Goal: Check status: Check status

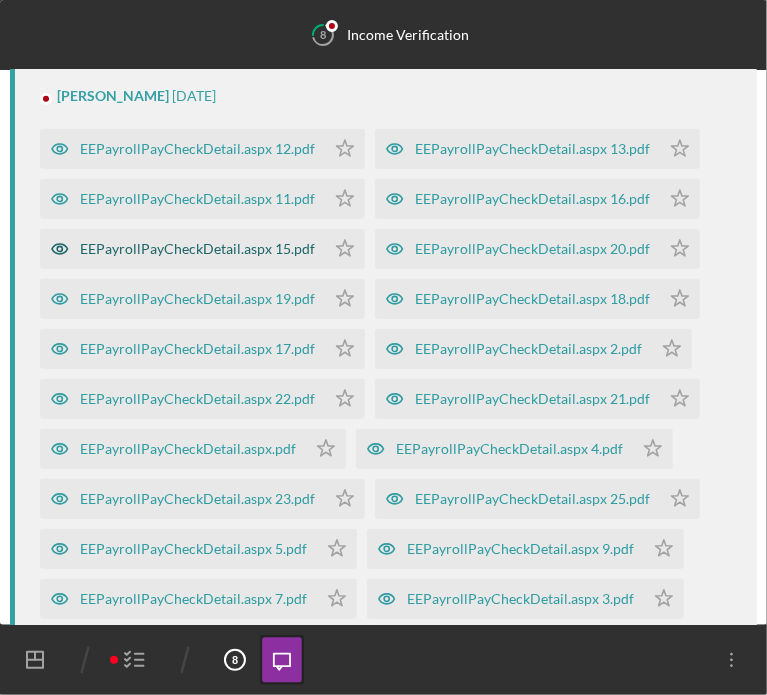
scroll to position [712, 0]
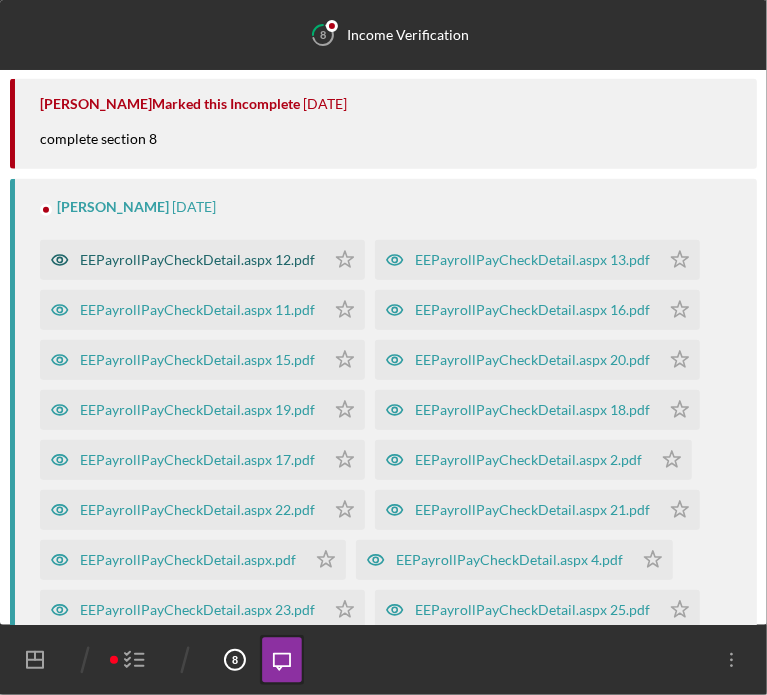
click at [213, 268] on div "EEPayrollPayCheckDetail.aspx 12.pdf" at bounding box center [197, 260] width 235 height 16
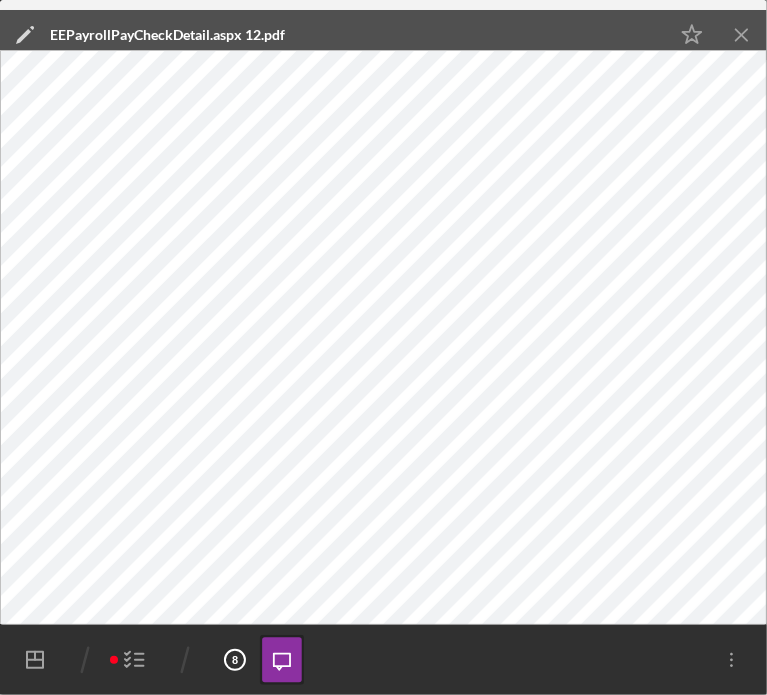
click at [135, 659] on icon "button" at bounding box center [135, 660] width 50 height 50
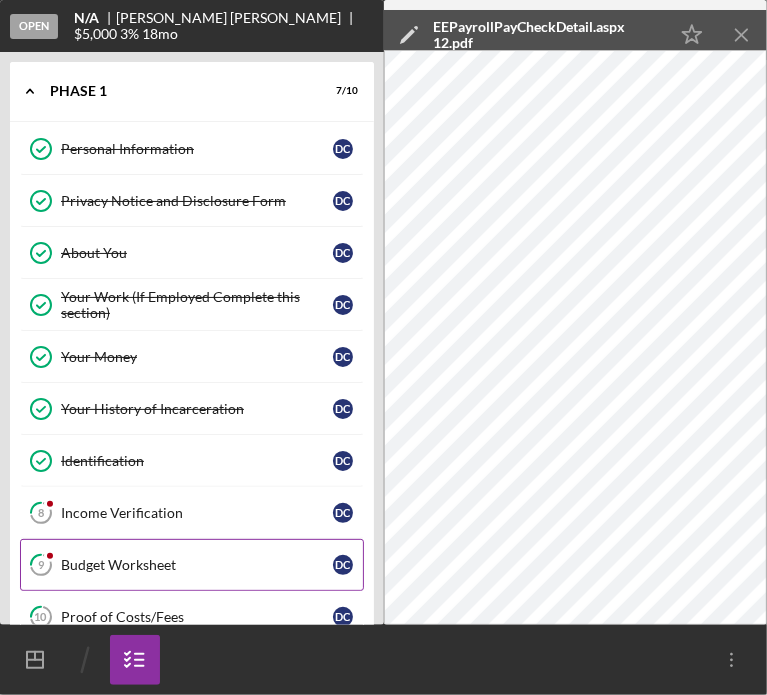
click at [114, 539] on link "9 Budget Worksheet D C" at bounding box center [192, 565] width 344 height 52
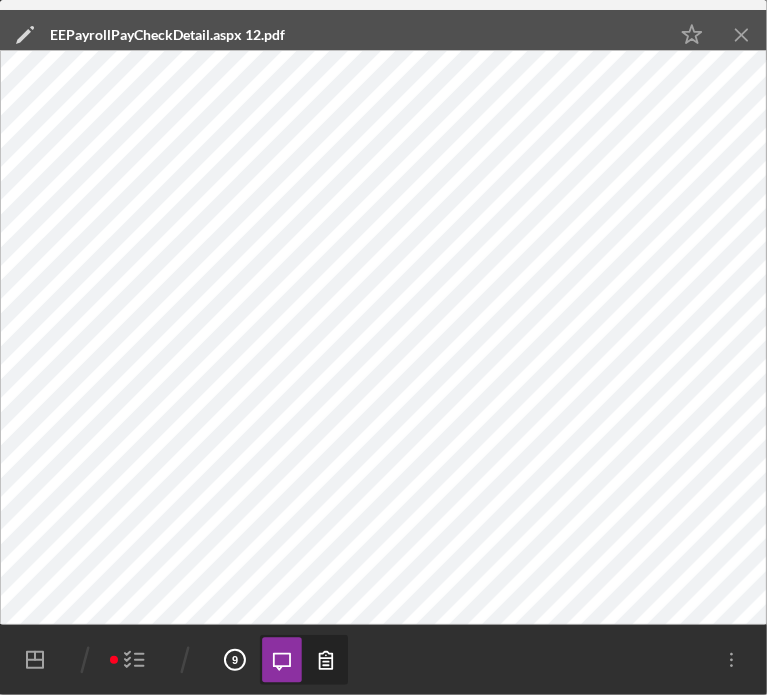
click at [737, 34] on icon "Icon/Menu Close" at bounding box center [742, 35] width 45 height 45
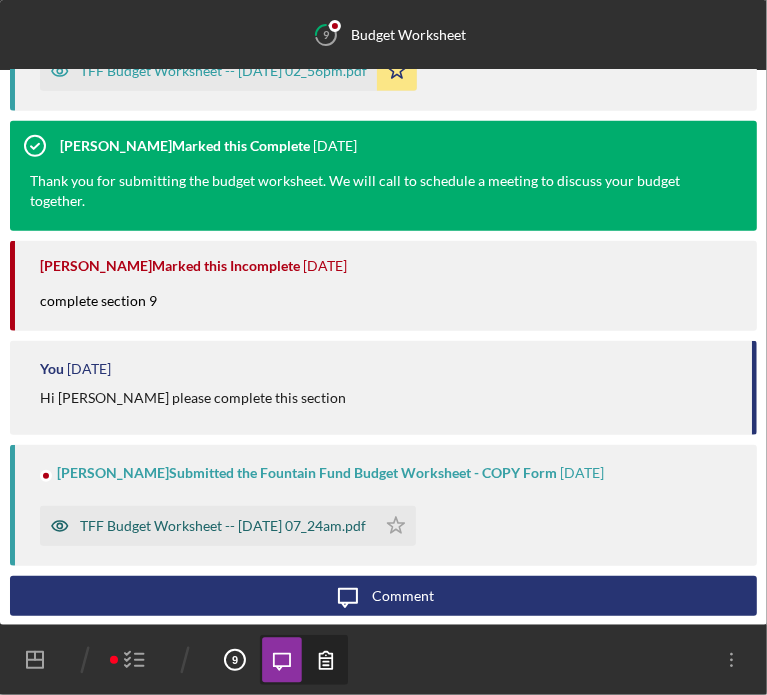
click at [113, 519] on div "TFF Budget Worksheet -- 2025-10-03 07_24am.pdf" at bounding box center [223, 526] width 286 height 16
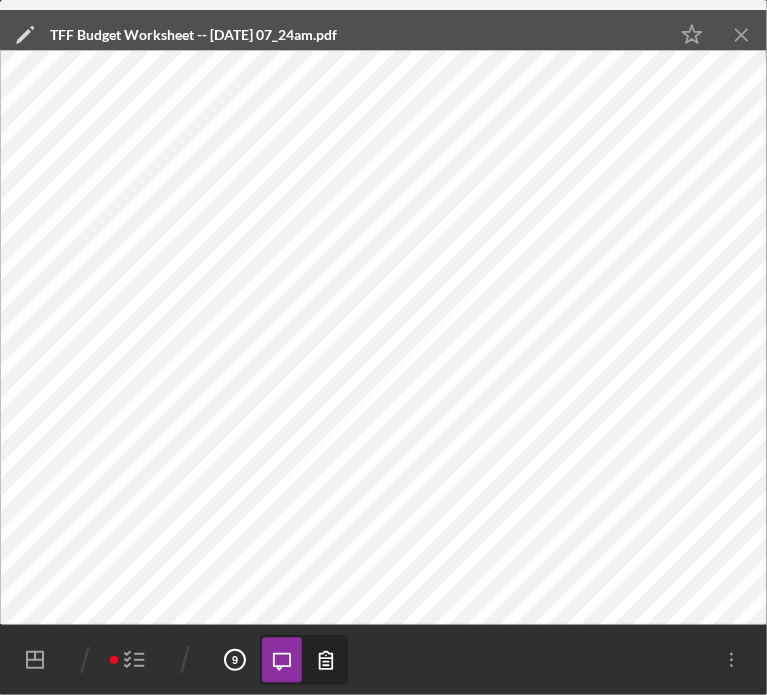
click at [95, 654] on icon "Navigation Divider Mobile" at bounding box center [85, 660] width 50 height 50
click at [142, 661] on icon "button" at bounding box center [135, 660] width 50 height 50
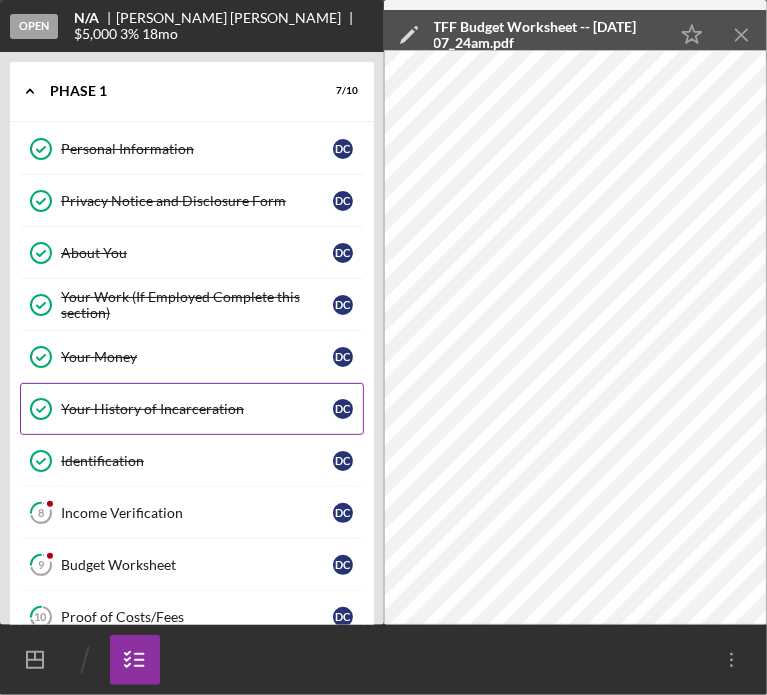
click at [154, 401] on div "Your History of Incarceration" at bounding box center [197, 409] width 272 height 16
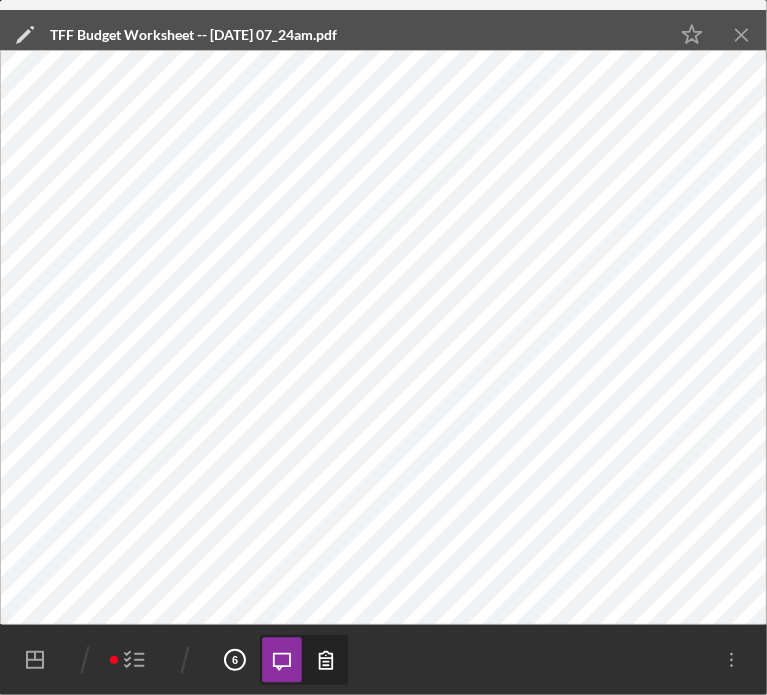
click at [736, 35] on icon "Icon/Menu Close" at bounding box center [742, 35] width 45 height 45
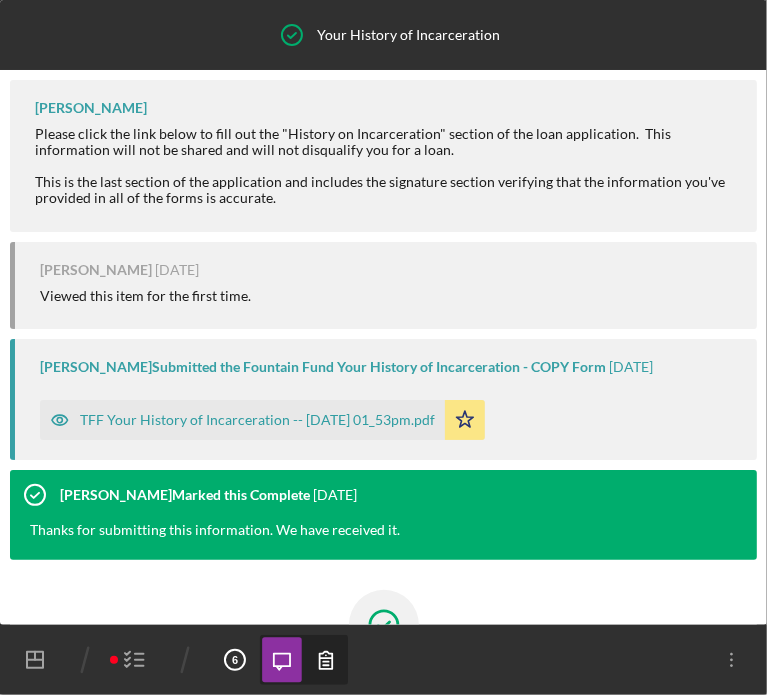
scroll to position [236, 0]
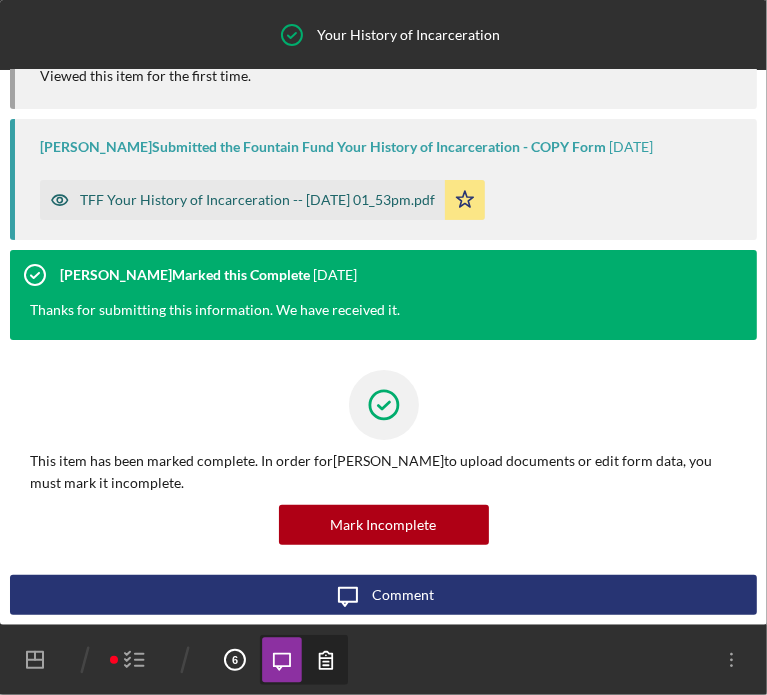
click at [363, 202] on div "TFF Your History of Incarceration -- 2023-05-21 01_53pm.pdf" at bounding box center [257, 200] width 355 height 16
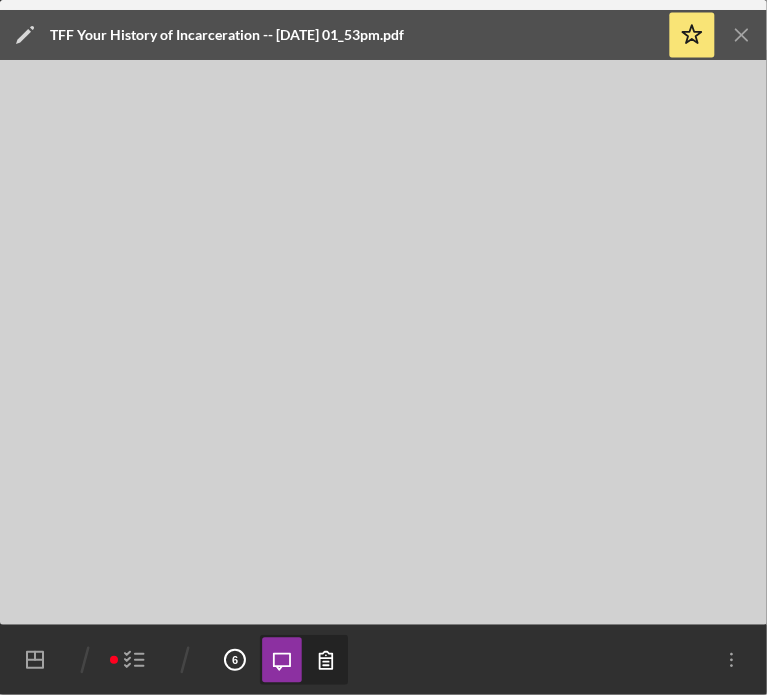
click at [125, 655] on polyline "button" at bounding box center [127, 653] width 5 height 3
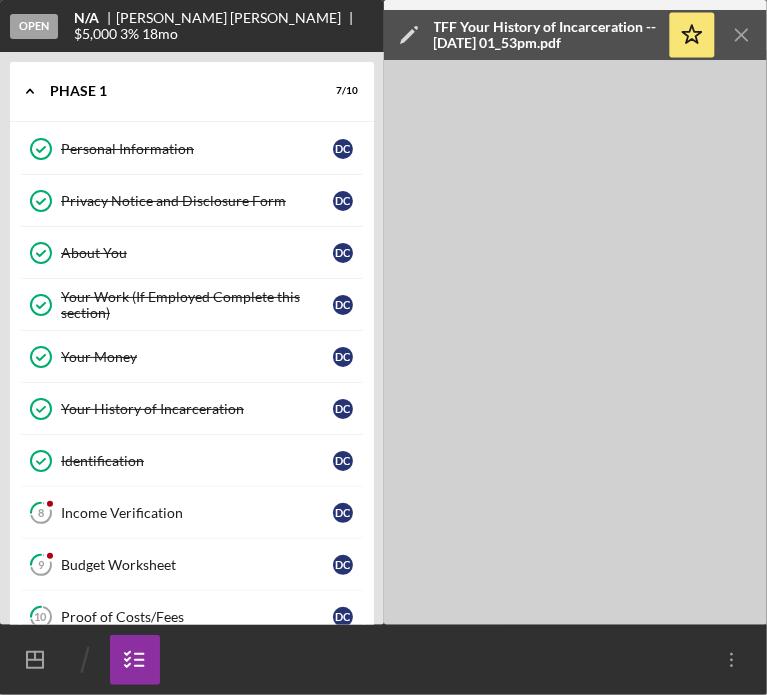
click at [746, 37] on icon "Icon/Menu Close" at bounding box center [742, 35] width 45 height 45
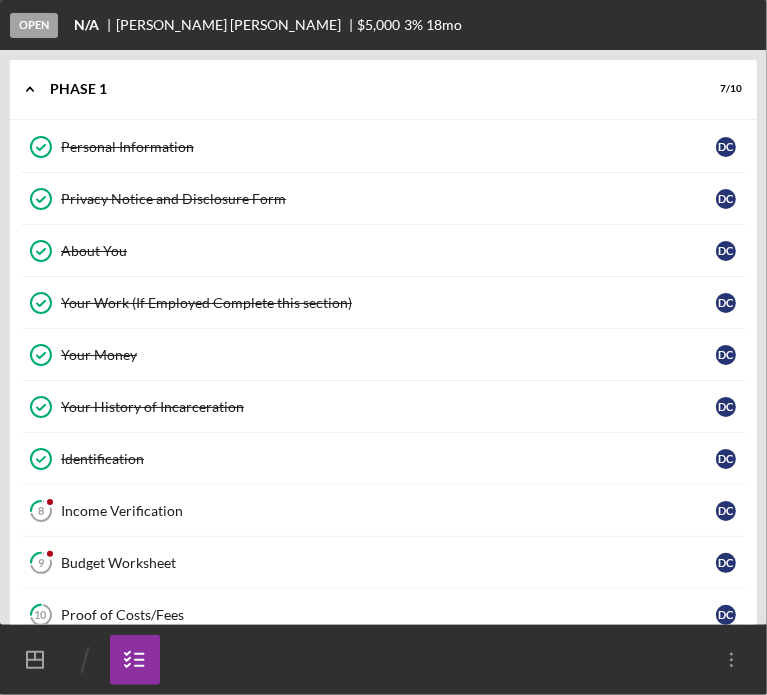
click at [19, 659] on icon "Icon/Dashboard" at bounding box center [35, 660] width 50 height 50
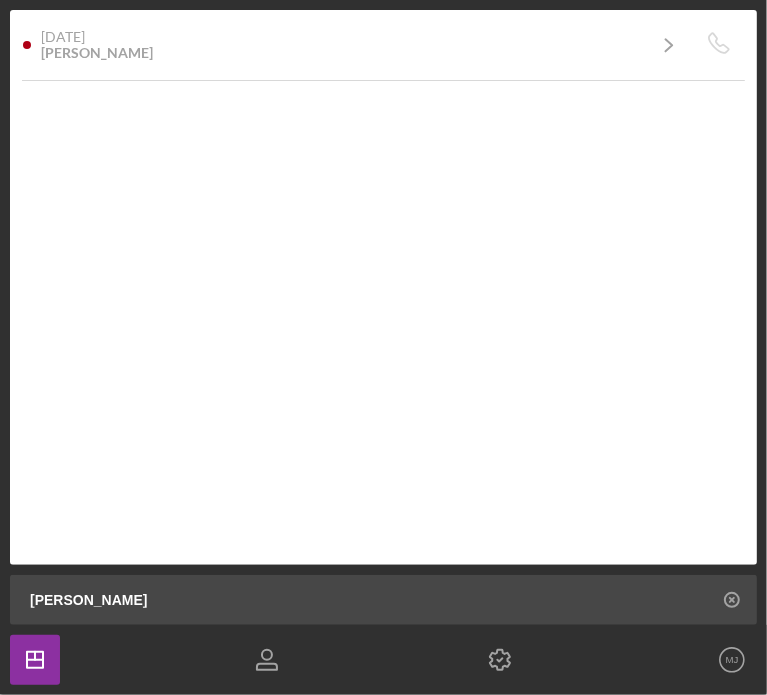
drag, startPoint x: 110, startPoint y: 606, endPoint x: -19, endPoint y: 613, distance: 129.2
click at [0, 613] on html "1 Projects $5,000 • $5,000 Total CARTER Filters Reset 3 Apply SEARCH FILTER Cle…" at bounding box center [383, 347] width 767 height 695
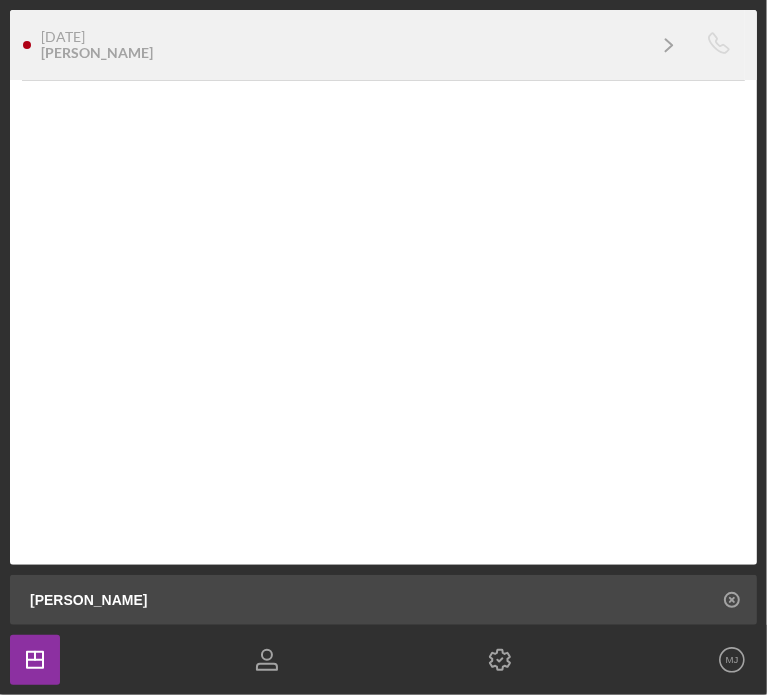
type input "sutton"
click at [124, 32] on div "1 week ago Antoine Sutton" at bounding box center [342, 45] width 603 height 32
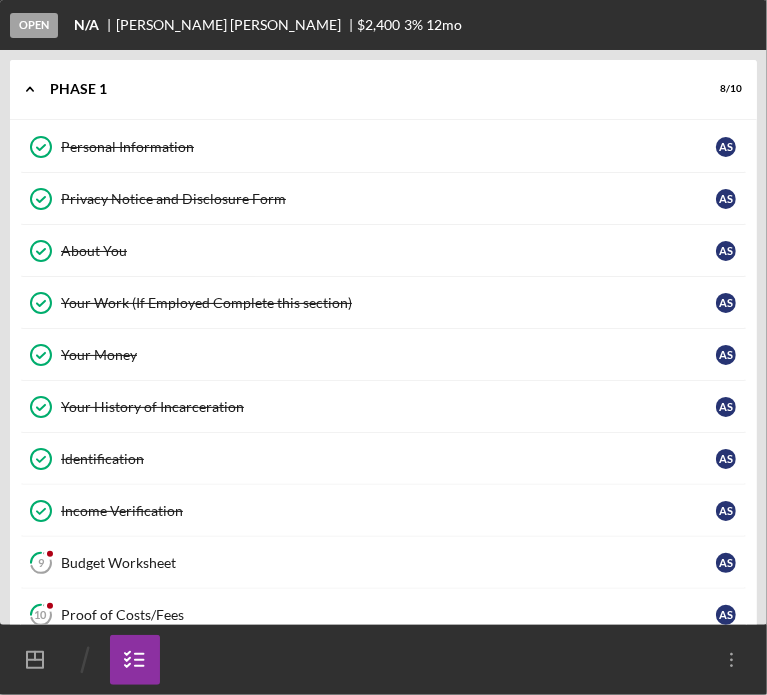
click at [89, 248] on div "About You" at bounding box center [388, 251] width 655 height 16
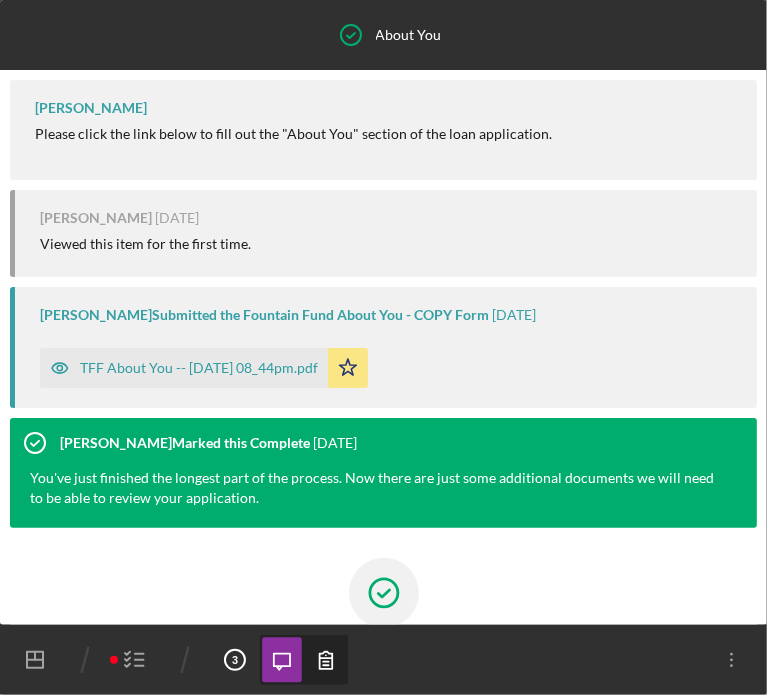
scroll to position [188, 0]
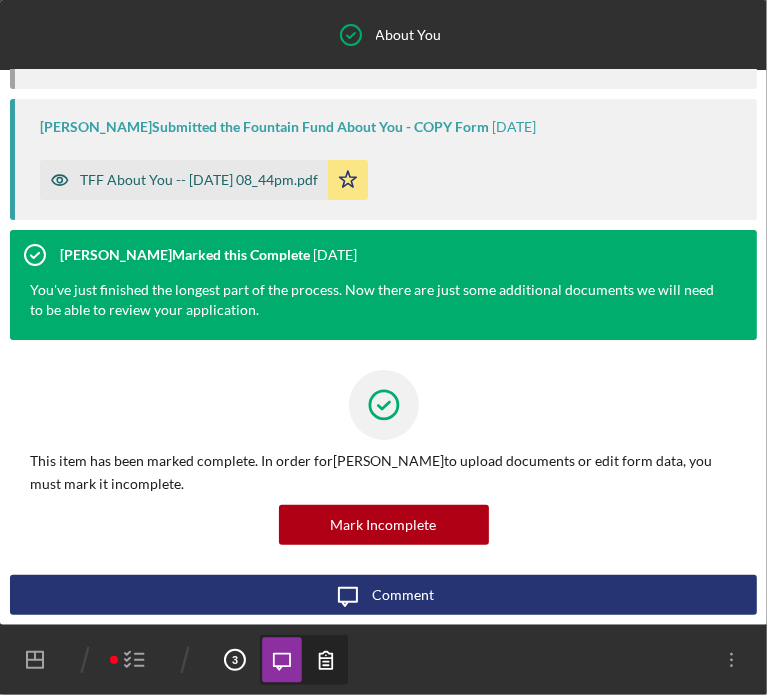
click at [196, 184] on div "TFF About You -- 2025-09-25 08_44pm.pdf" at bounding box center [199, 180] width 238 height 16
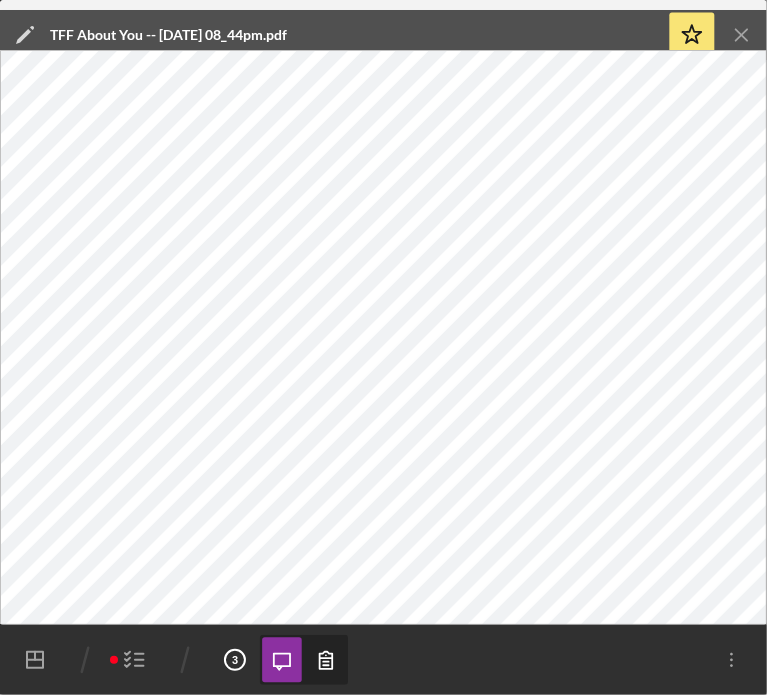
click at [138, 654] on line "button" at bounding box center [139, 654] width 9 height 0
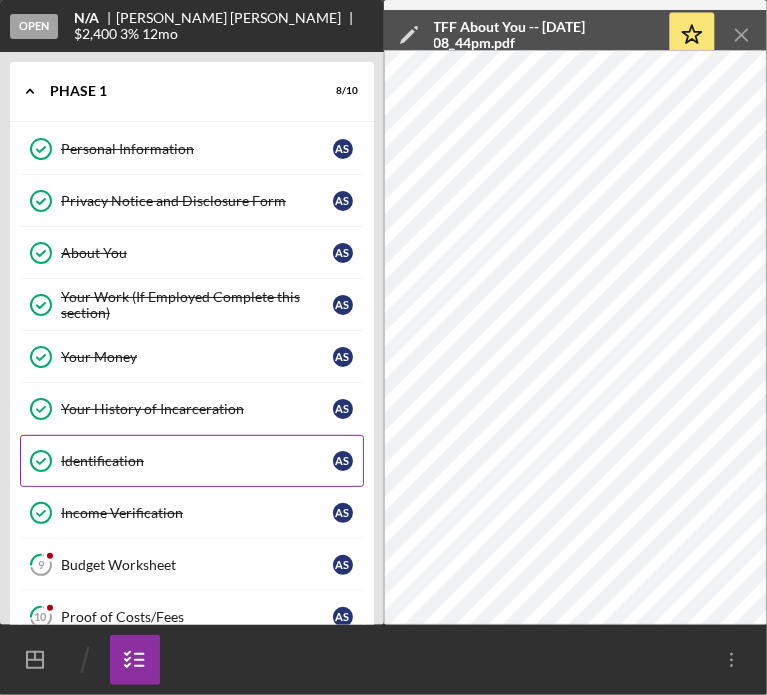
click at [120, 459] on div "Identification" at bounding box center [197, 461] width 272 height 16
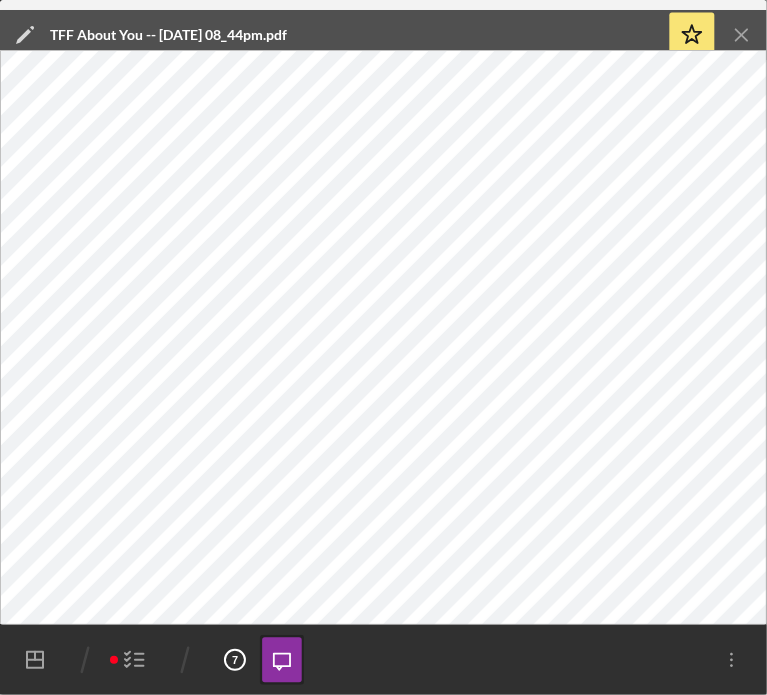
click at [740, 35] on icon "Icon/Menu Close" at bounding box center [742, 35] width 45 height 45
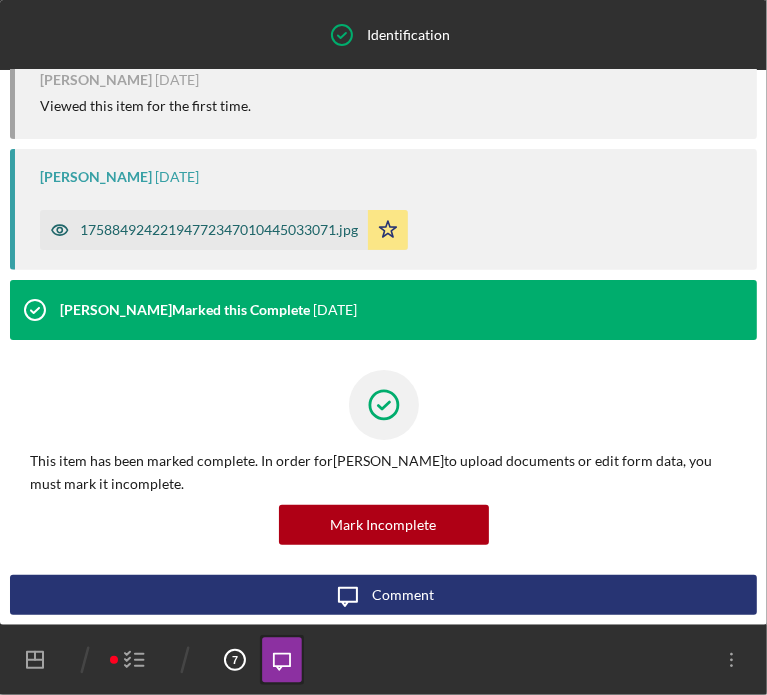
click at [180, 236] on div "17588492422194772347010445033071.jpg" at bounding box center [219, 230] width 278 height 16
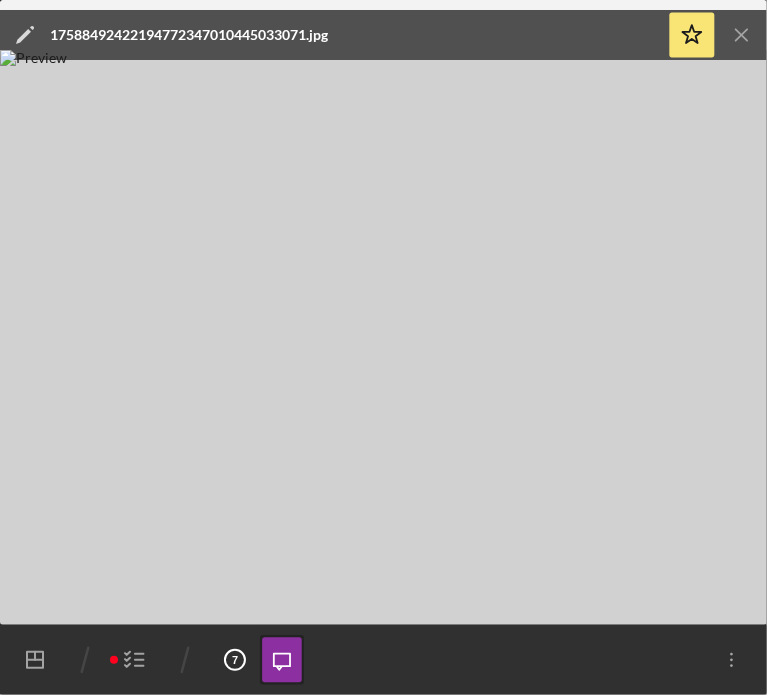
click at [117, 665] on icon "button" at bounding box center [135, 660] width 50 height 50
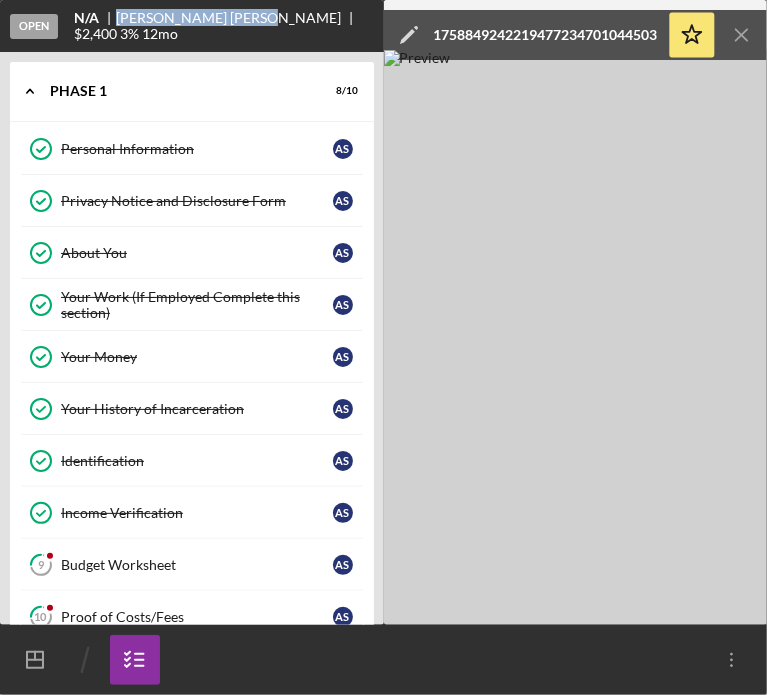
drag, startPoint x: 209, startPoint y: 27, endPoint x: 120, endPoint y: 23, distance: 89.1
click at [119, 23] on div "Antoine Sutton" at bounding box center [237, 18] width 242 height 16
copy div "Antoine Sutton"
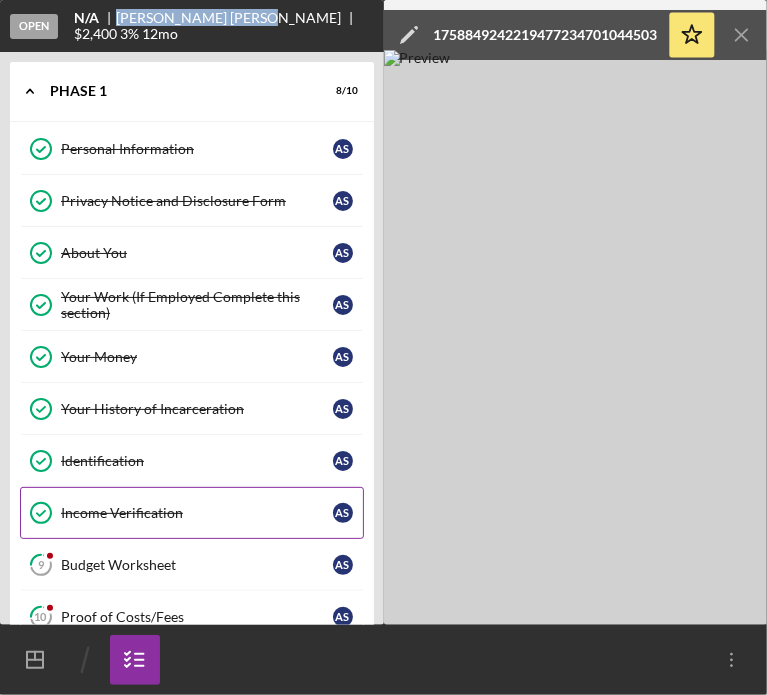
click at [104, 509] on div "Income Verification" at bounding box center [197, 513] width 272 height 16
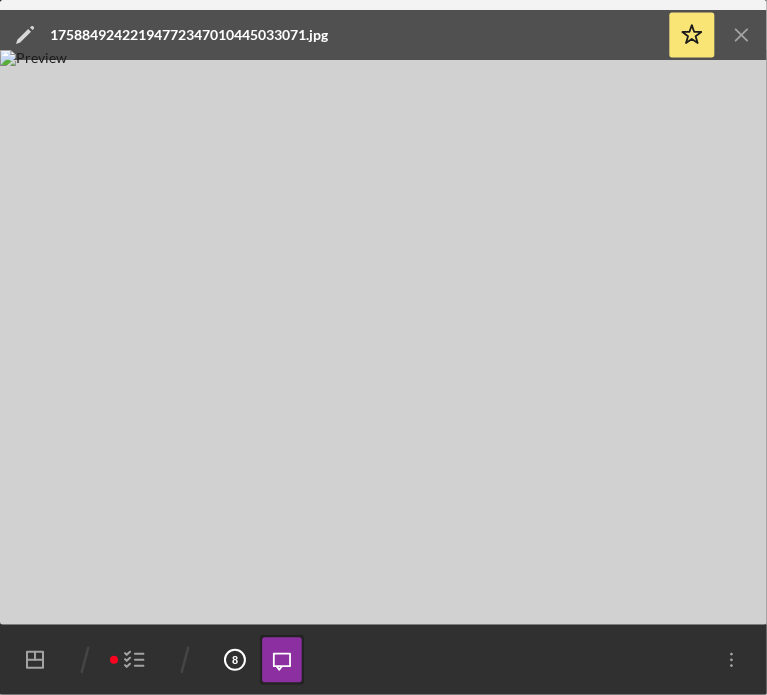
click at [737, 23] on icon "Icon/Menu Close" at bounding box center [742, 35] width 45 height 45
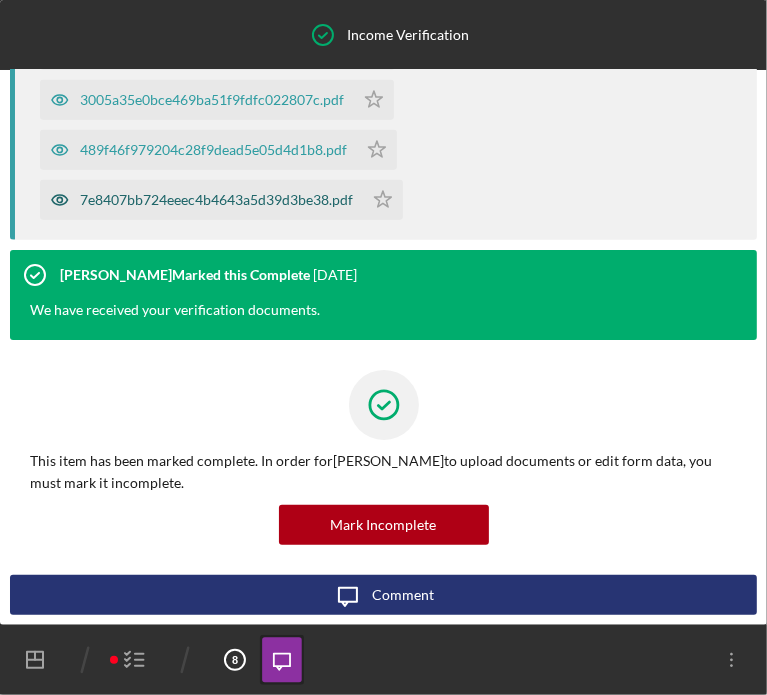
click at [102, 199] on div "7e8407bb724eeec4b4643a5d39d3be38.pdf" at bounding box center [216, 200] width 273 height 16
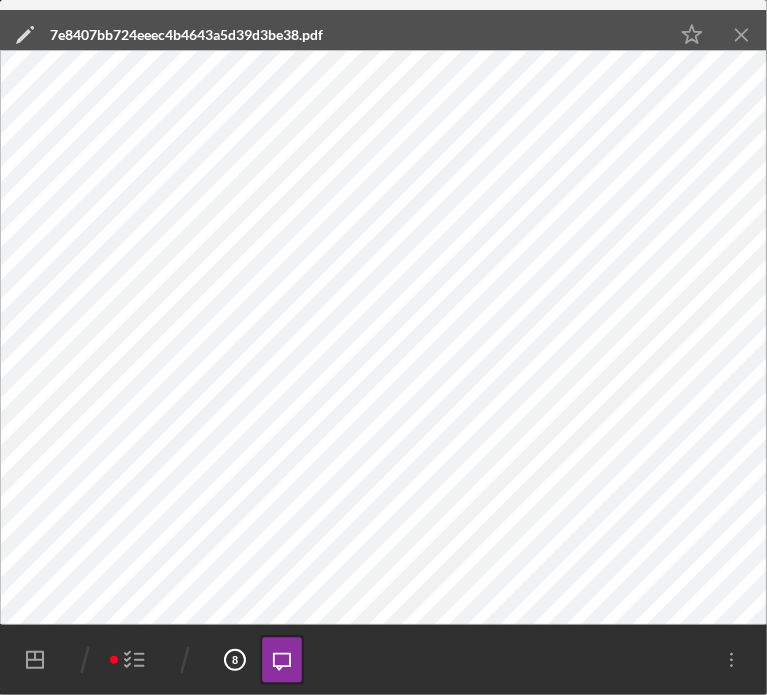
click at [120, 655] on icon "button" at bounding box center [135, 660] width 50 height 50
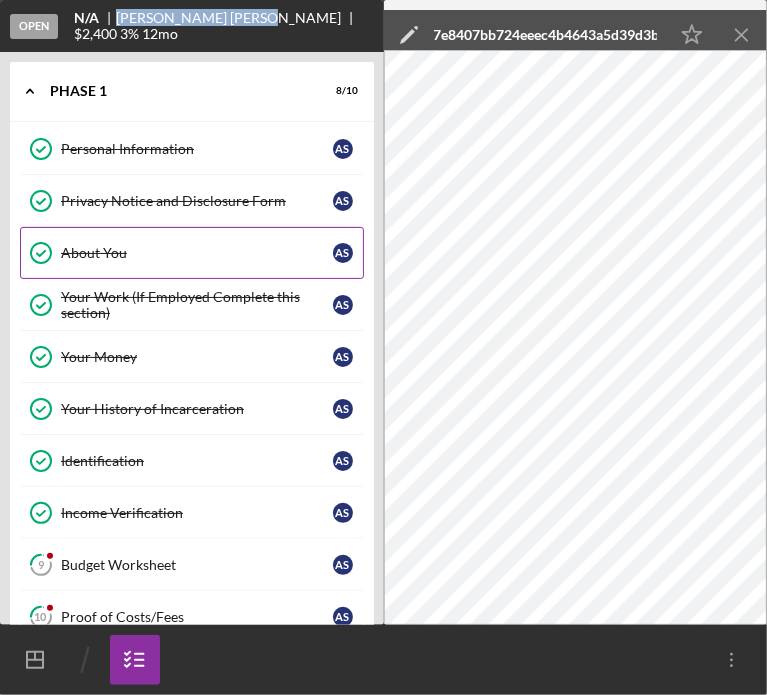
click at [87, 248] on div "About You" at bounding box center [197, 253] width 272 height 16
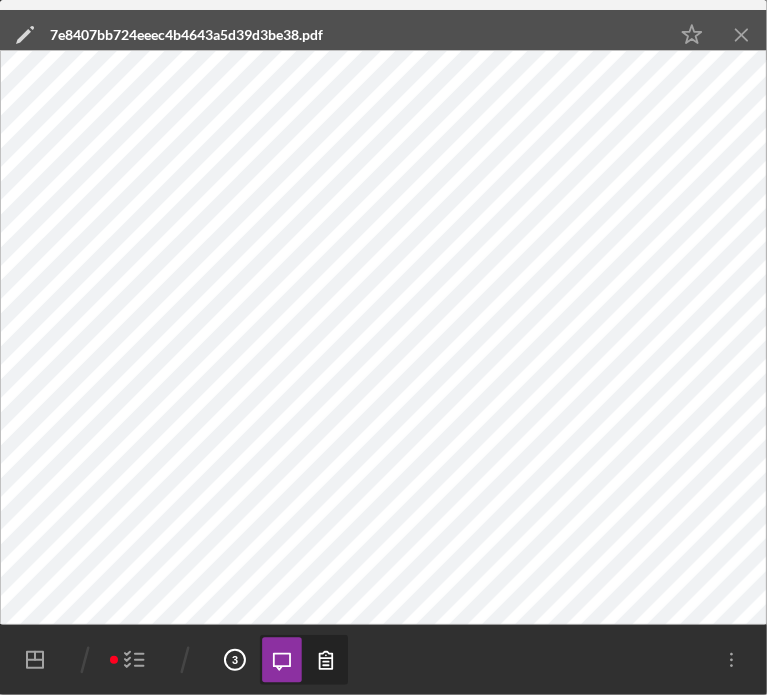
drag, startPoint x: 741, startPoint y: 32, endPoint x: 408, endPoint y: 176, distance: 362.7
click at [740, 31] on icon "Icon/Menu Close" at bounding box center [742, 35] width 45 height 45
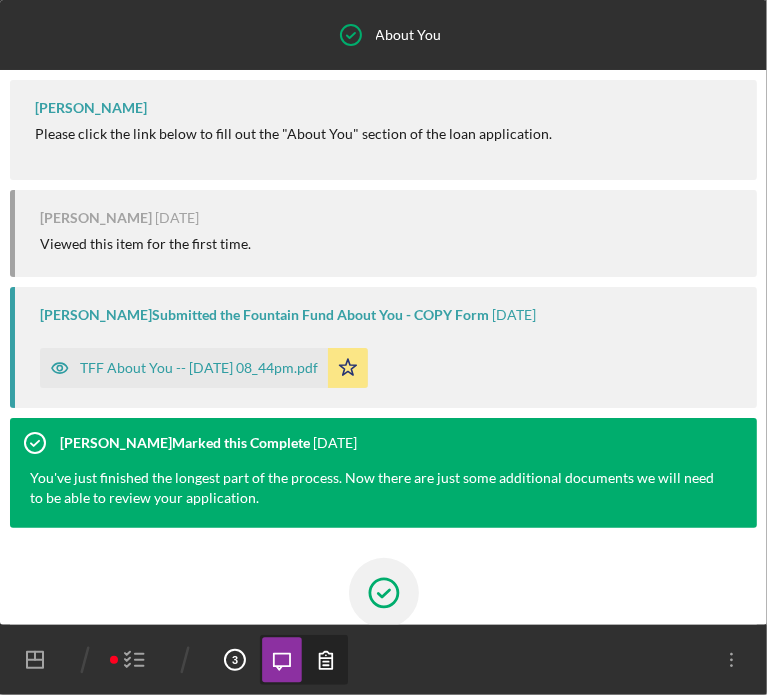
scroll to position [188, 0]
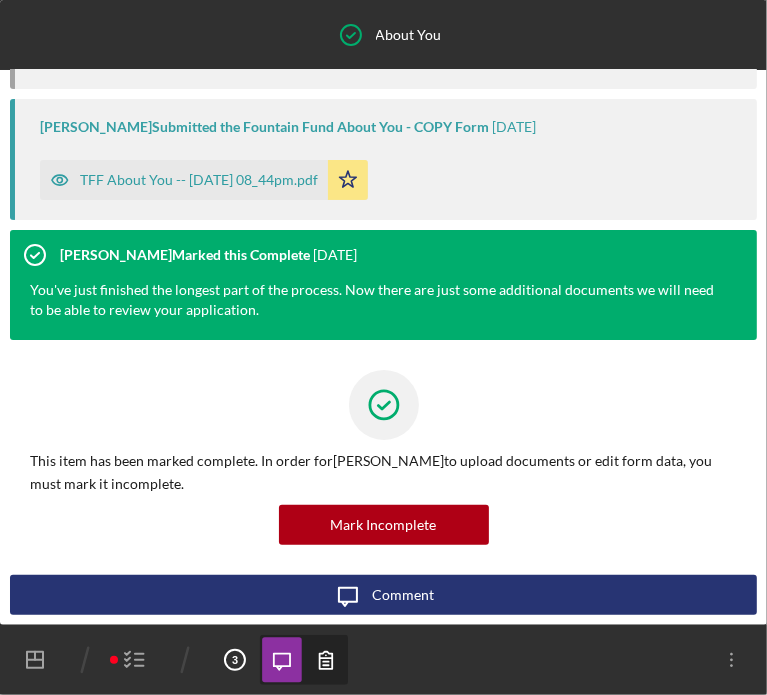
click at [136, 660] on line "button" at bounding box center [139, 660] width 9 height 0
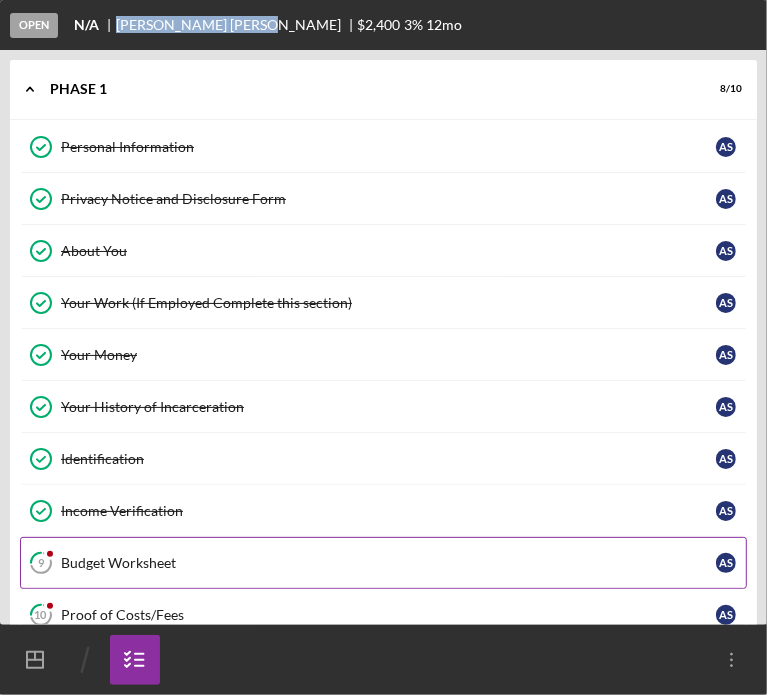
click at [121, 560] on div "Budget Worksheet" at bounding box center [388, 563] width 655 height 16
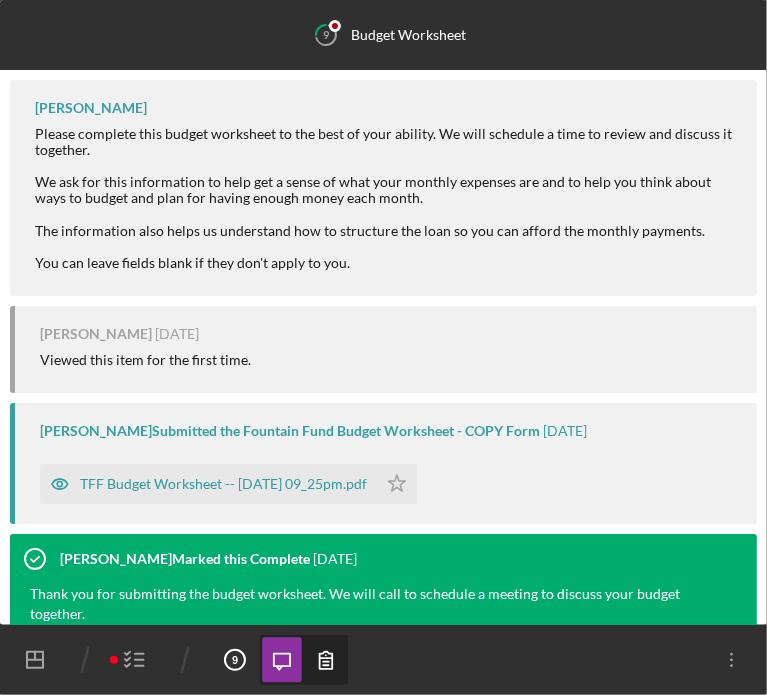
scroll to position [310, 0]
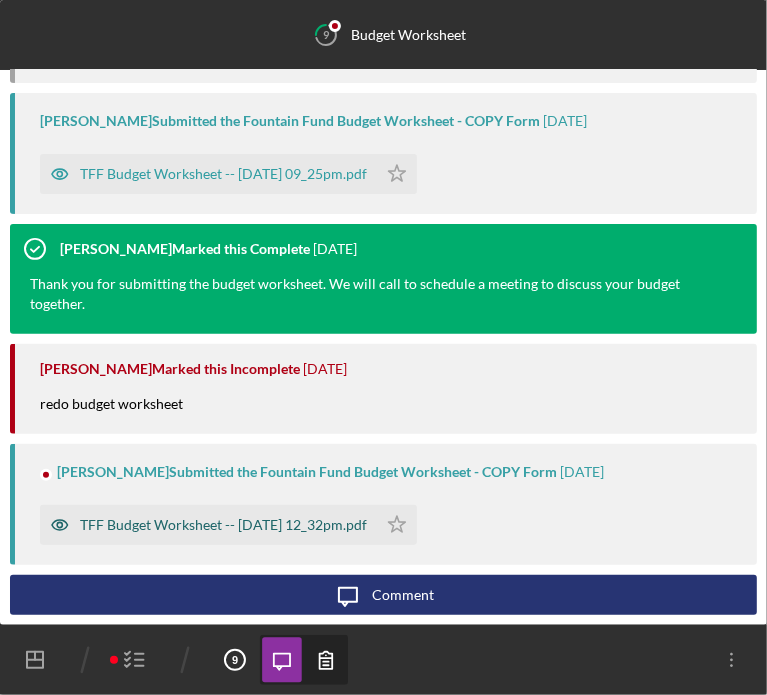
click at [142, 523] on div "TFF Budget Worksheet -- 2025-09-29 12_32pm.pdf" at bounding box center [223, 525] width 287 height 16
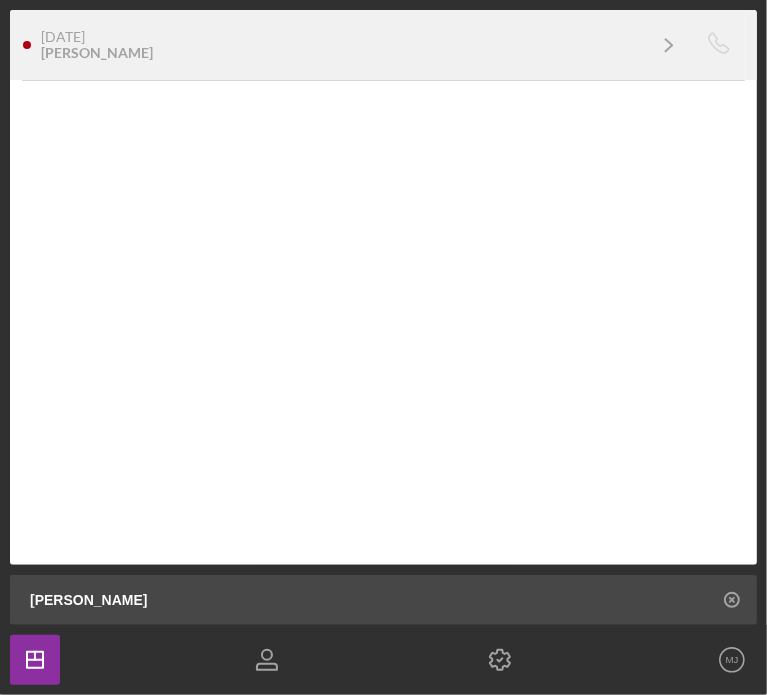
click at [141, 51] on div "[DATE] [PERSON_NAME]" at bounding box center [342, 45] width 603 height 32
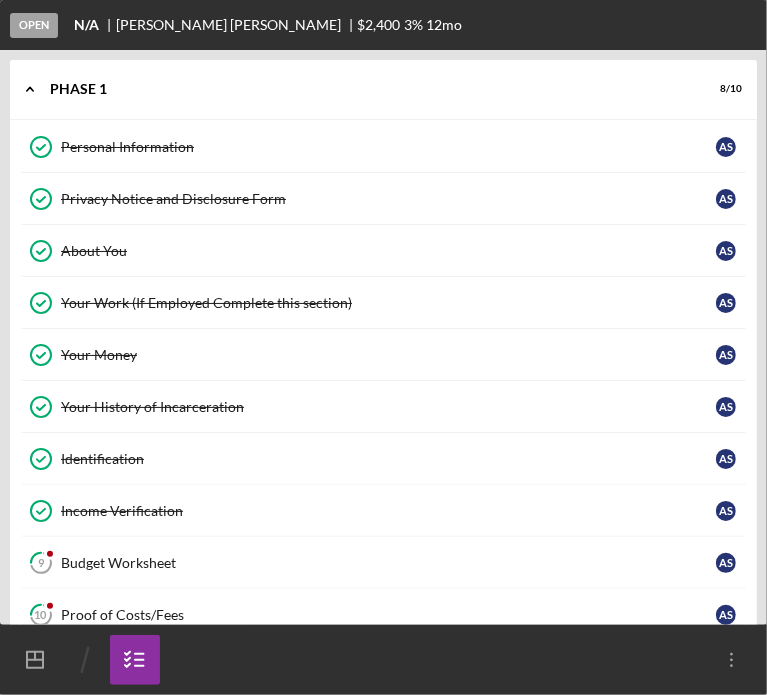
click at [98, 258] on link "About You About You A S" at bounding box center [383, 251] width 727 height 52
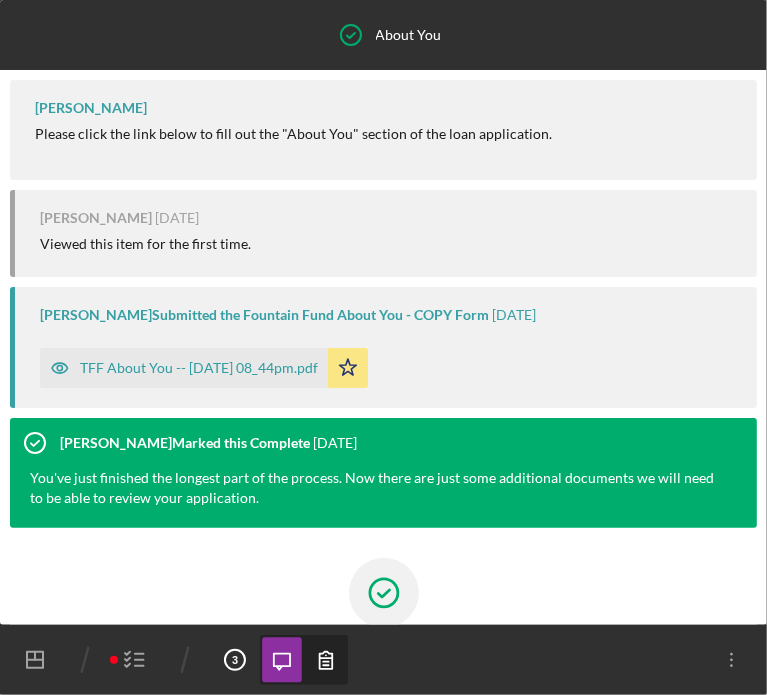
scroll to position [188, 0]
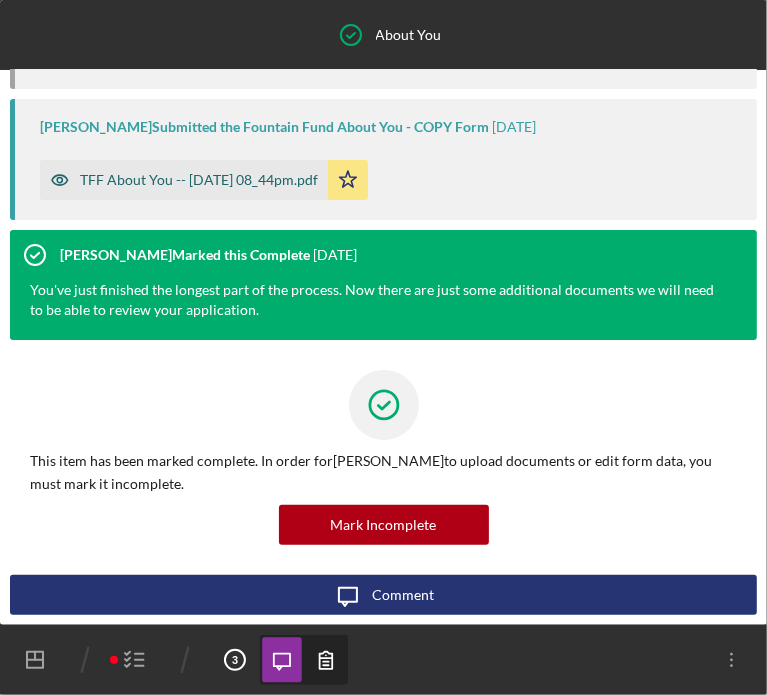
click at [153, 174] on div "TFF About You -- 2025-09-25 08_44pm.pdf" at bounding box center [199, 180] width 238 height 16
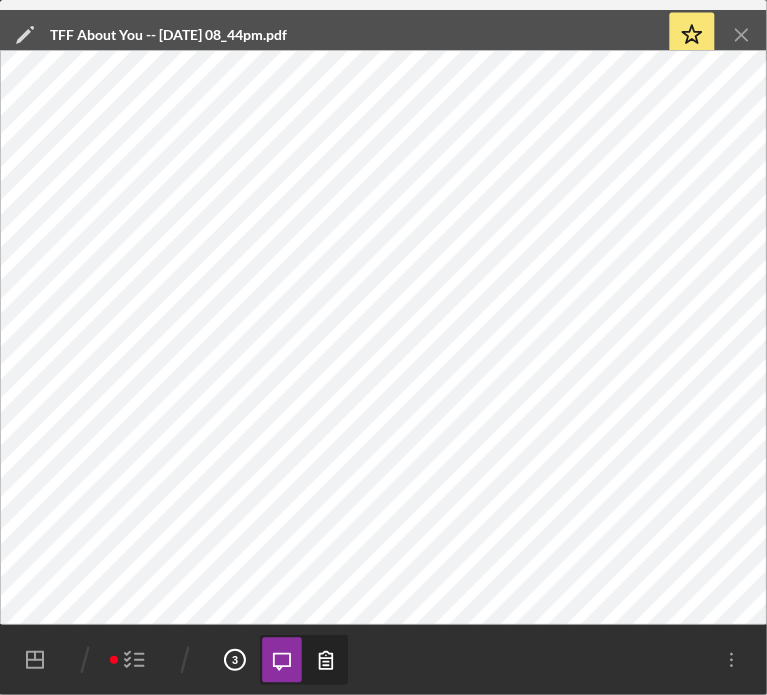
click at [725, 21] on icon "Icon/Menu Close" at bounding box center [742, 35] width 45 height 45
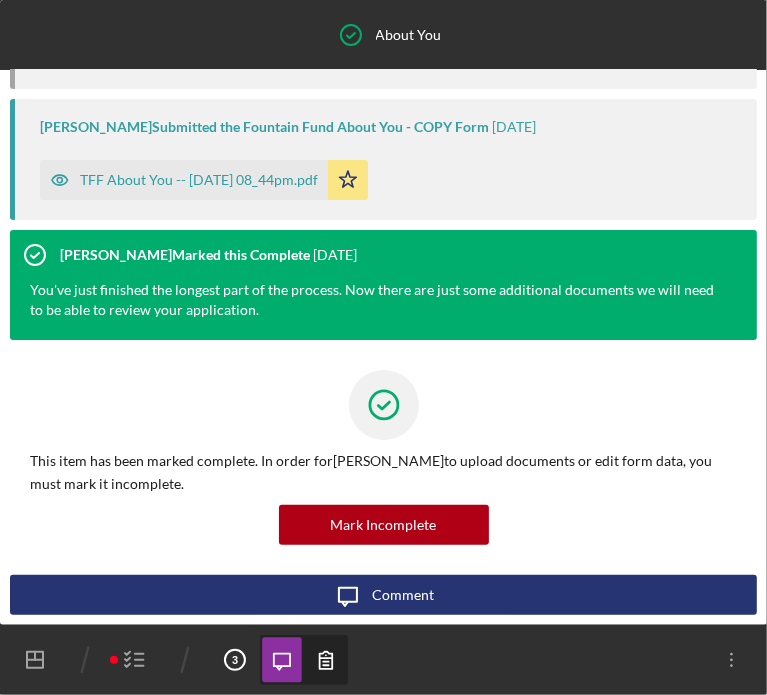
click at [50, 652] on icon "Icon/Dashboard" at bounding box center [35, 660] width 50 height 50
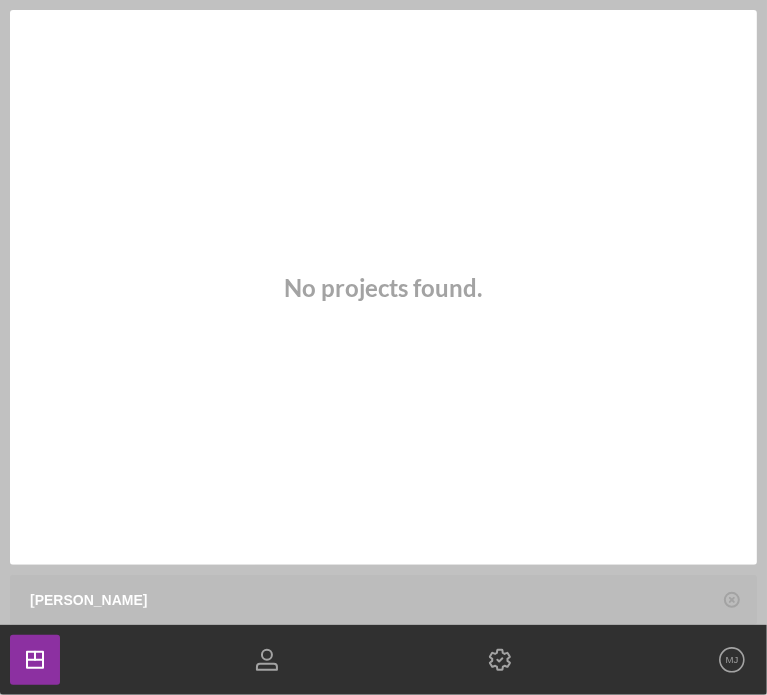
drag, startPoint x: 140, startPoint y: 591, endPoint x: -1, endPoint y: 596, distance: 141.1
click at [0, 596] on html "0 Projects $0 • $0 Total sutton Filters Reset 3 Apply SEARCH FILTER Clear 1 App…" at bounding box center [383, 347] width 767 height 695
type input "c"
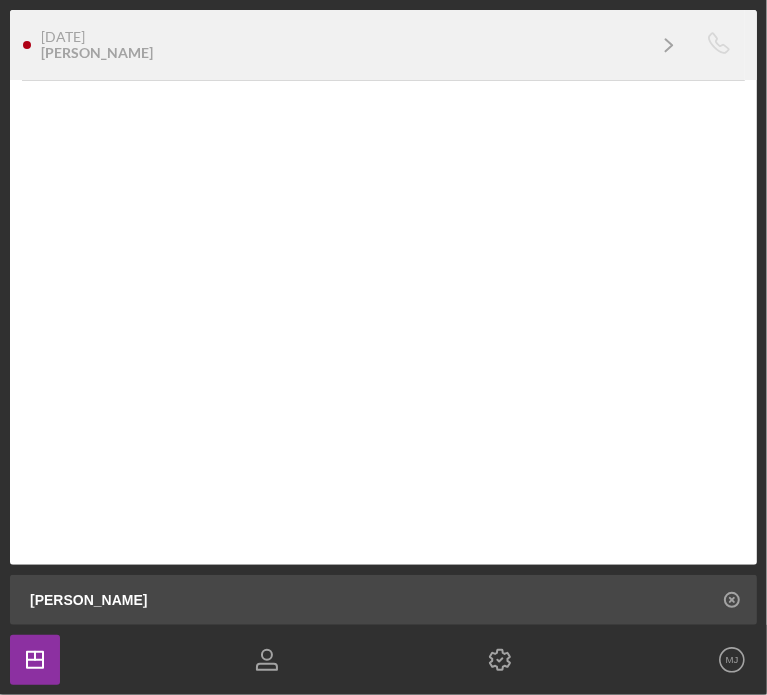
type input "carter"
click at [126, 33] on div "1 week ago Dejuan Carter" at bounding box center [342, 45] width 603 height 32
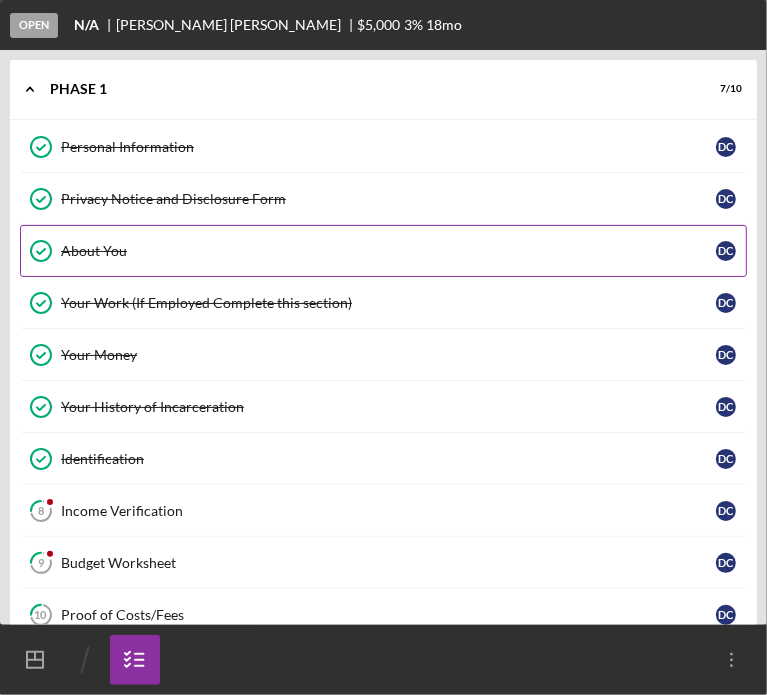
click at [99, 243] on div "About You" at bounding box center [388, 251] width 655 height 16
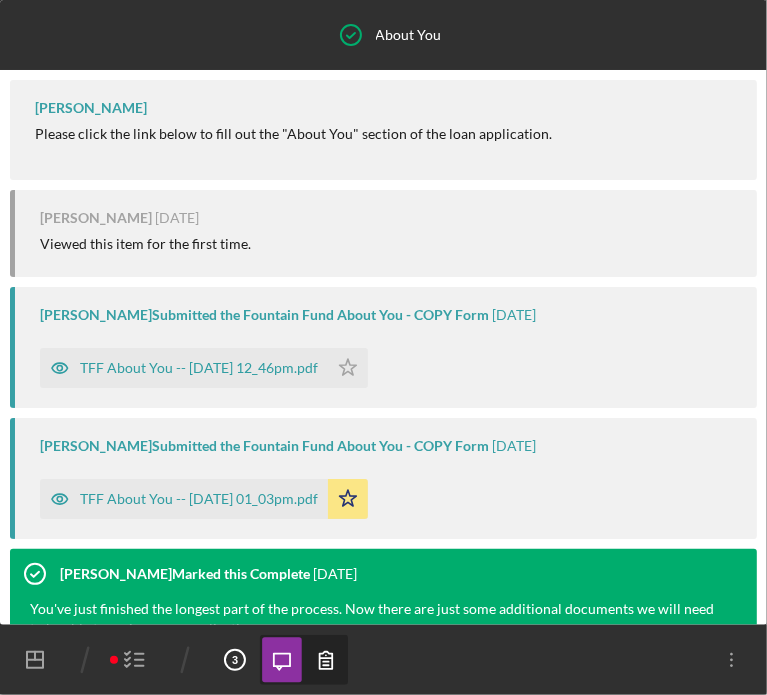
scroll to position [338, 0]
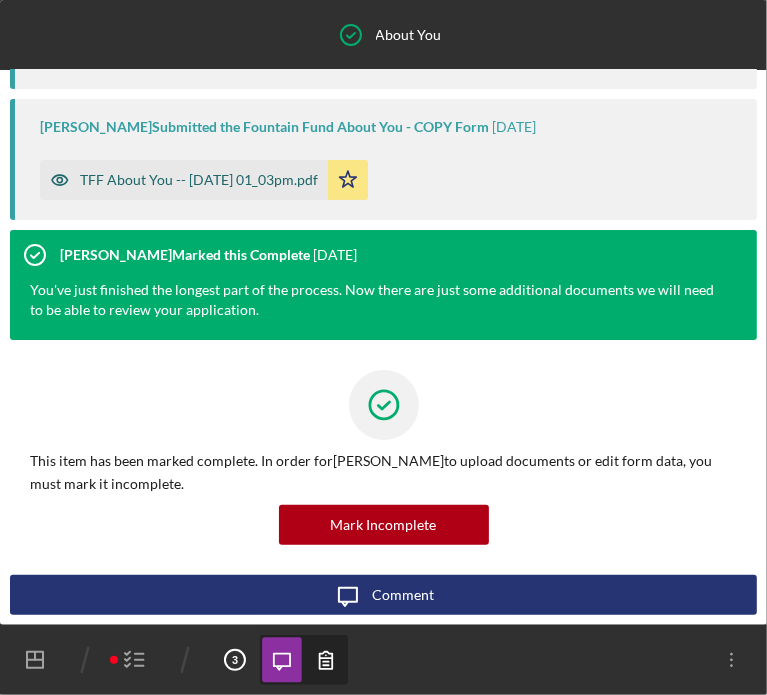
click at [243, 183] on div "TFF About You -- 2023-05-21 01_03pm.pdf" at bounding box center [199, 180] width 238 height 16
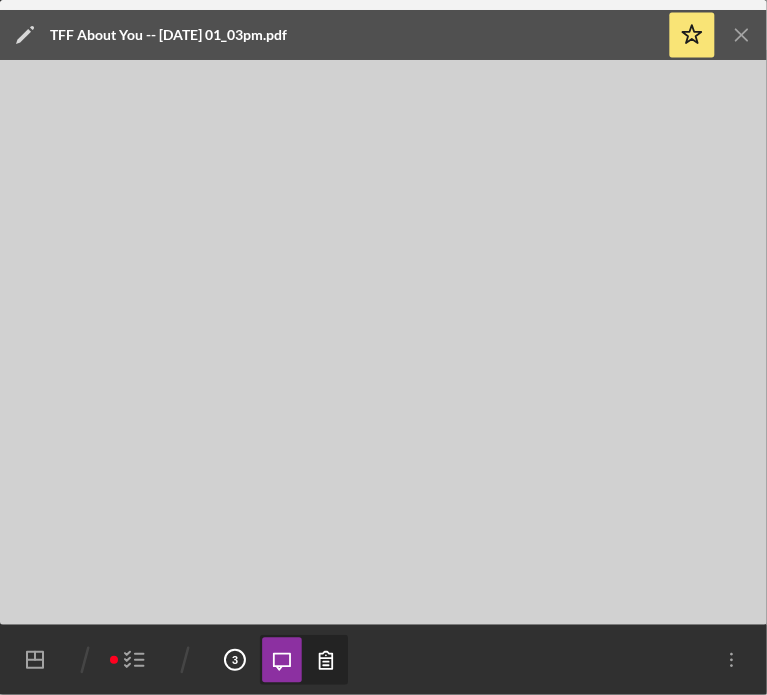
click at [133, 667] on icon "button" at bounding box center [135, 660] width 50 height 50
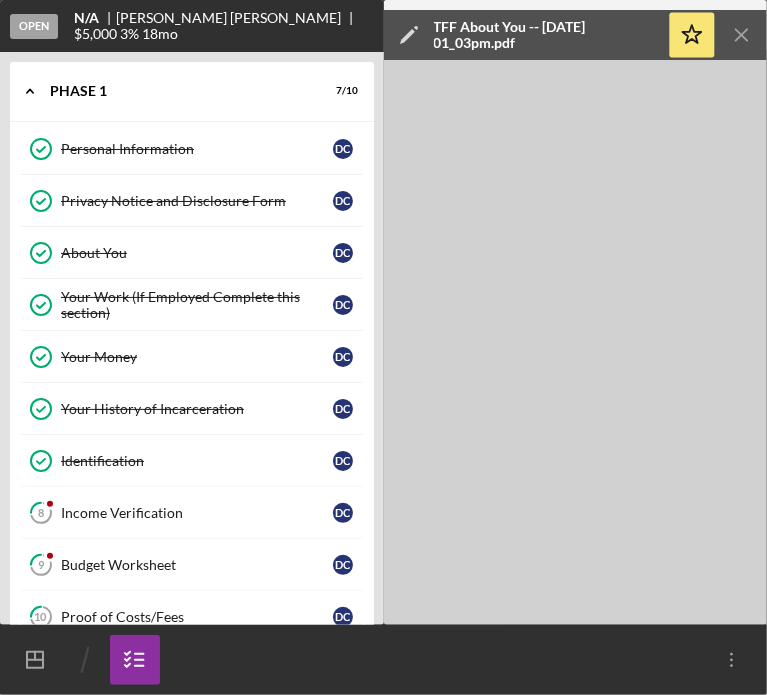
click at [130, 188] on link "Privacy Notice and Disclosure Form Privacy Notice and Disclosure Form D C" at bounding box center [192, 201] width 344 height 52
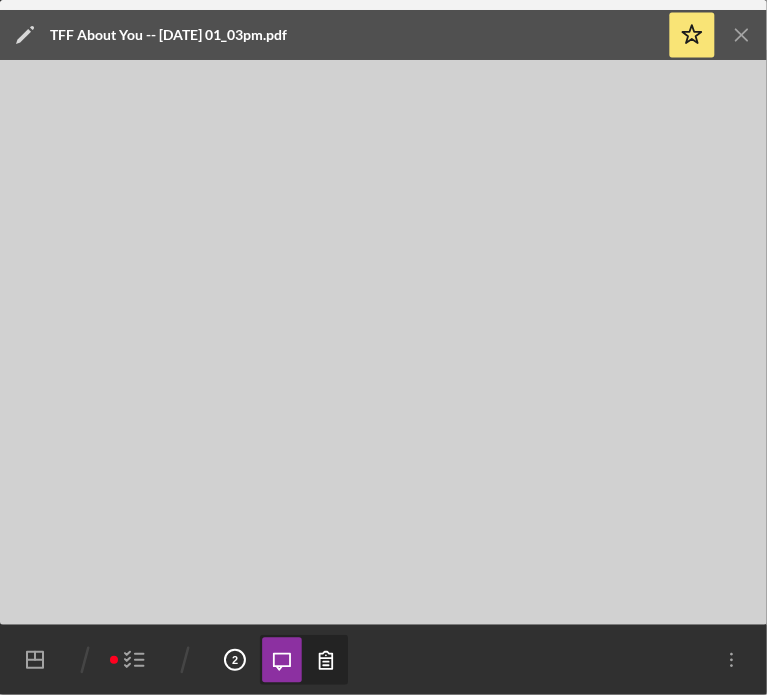
click at [734, 42] on icon "Icon/Menu Close" at bounding box center [742, 35] width 45 height 45
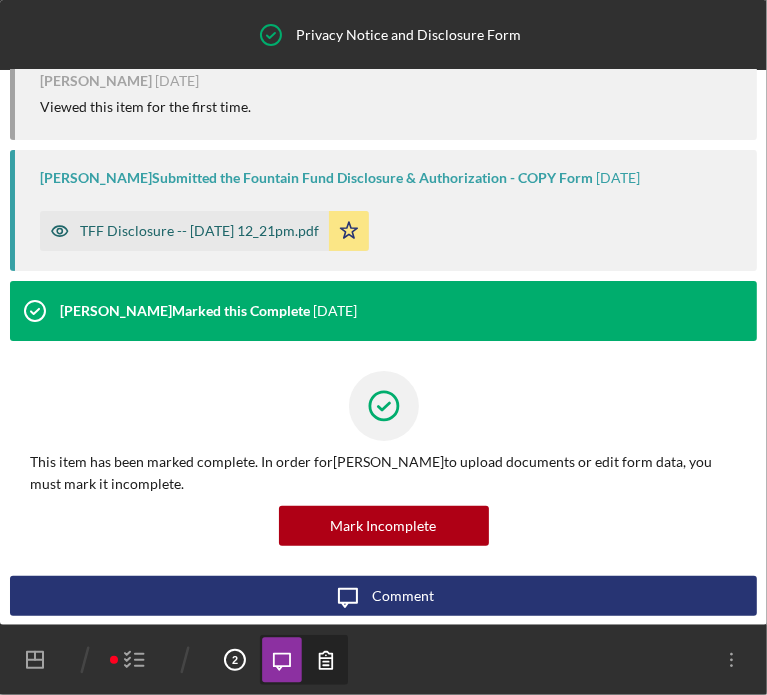
click at [244, 228] on div "TFF Disclosure -- 2023-05-21 12_21pm.pdf" at bounding box center [199, 231] width 239 height 16
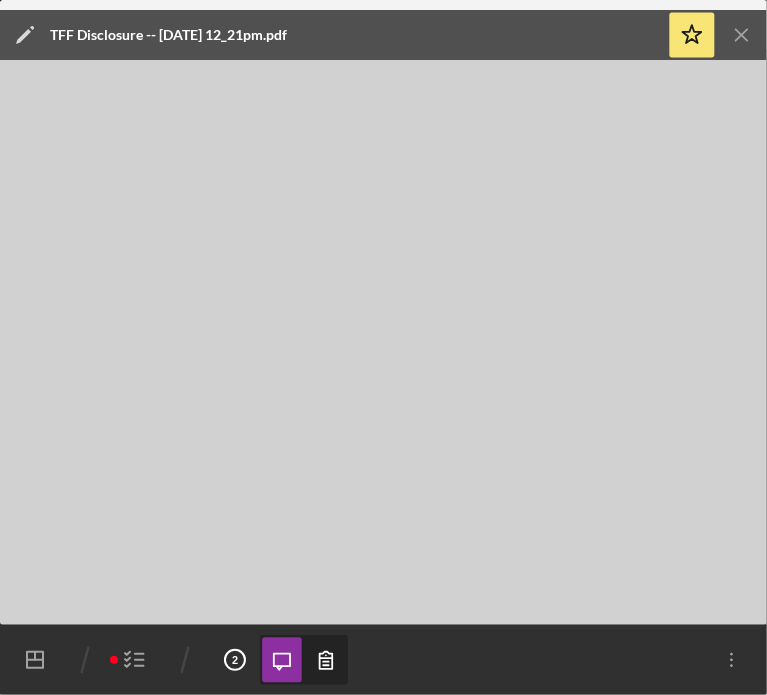
click at [38, 664] on icon "Icon/Dashboard" at bounding box center [35, 660] width 50 height 50
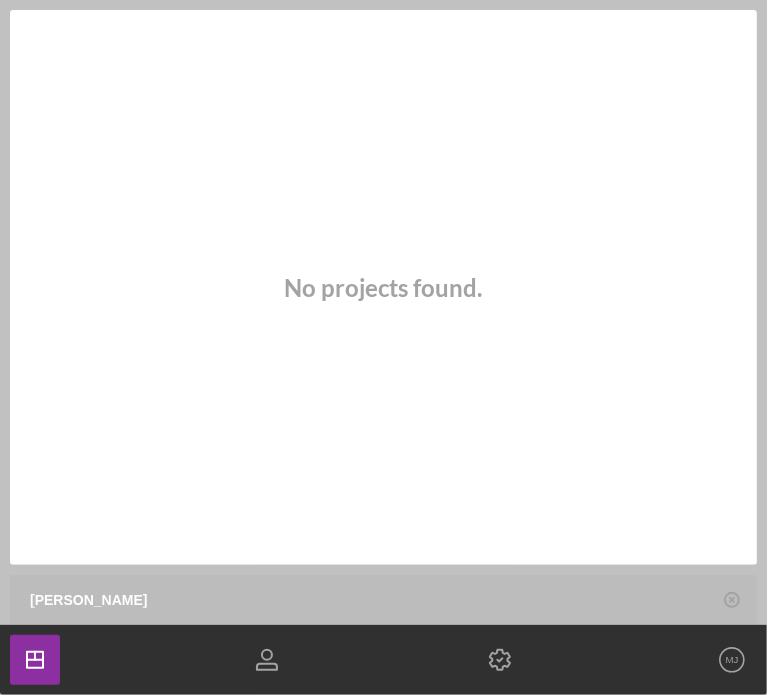
drag, startPoint x: 84, startPoint y: 600, endPoint x: -1, endPoint y: 613, distance: 86.0
click at [0, 613] on html "0 Projects $0 • $0 Total carter Filters Reset 3 Apply SEARCH FILTER Clear 1 App…" at bounding box center [383, 347] width 767 height 695
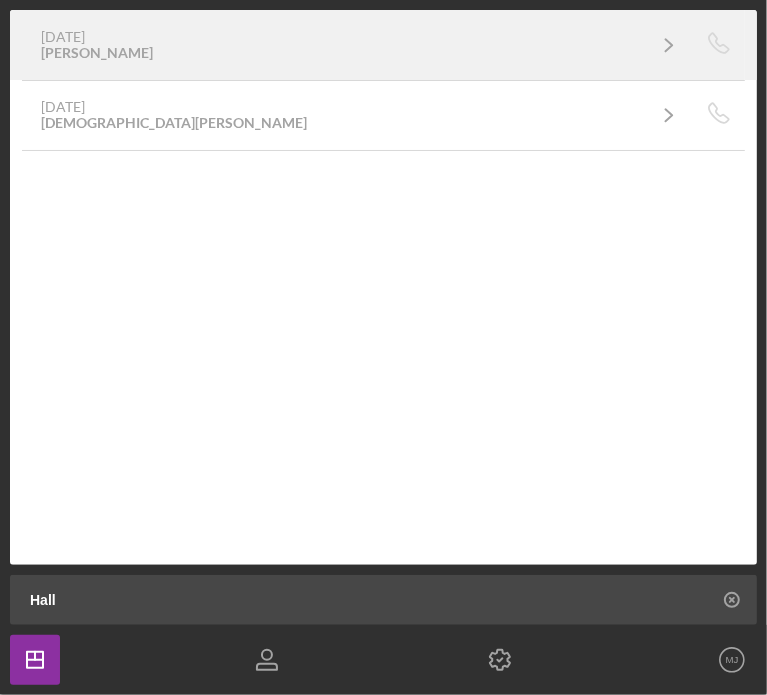
type input "Hall"
click at [126, 55] on div "2 weeks ago Joanne Hall" at bounding box center [342, 45] width 603 height 32
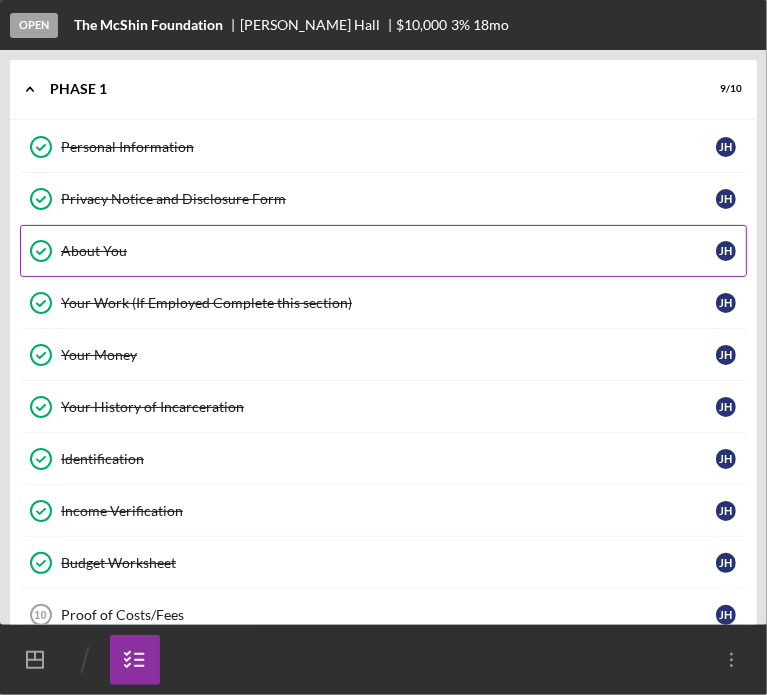
click at [120, 251] on div "About You" at bounding box center [388, 251] width 655 height 16
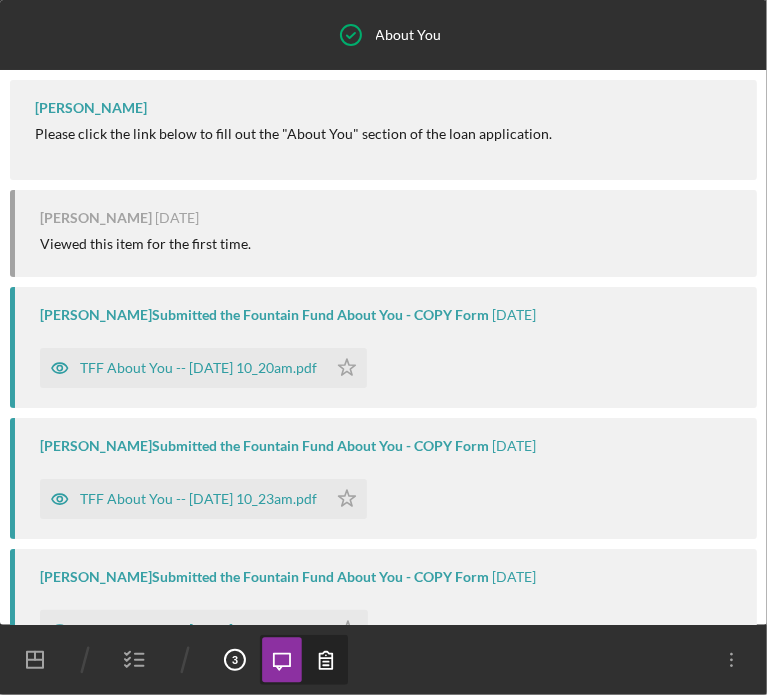
scroll to position [712, 0]
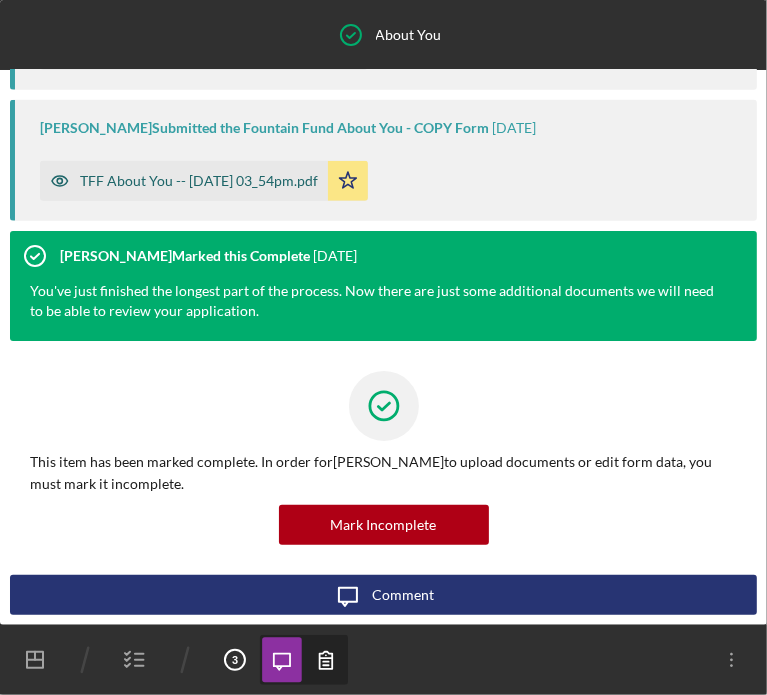
click at [231, 172] on div "TFF About You -- 2025-09-16 03_54pm.pdf" at bounding box center [184, 181] width 288 height 40
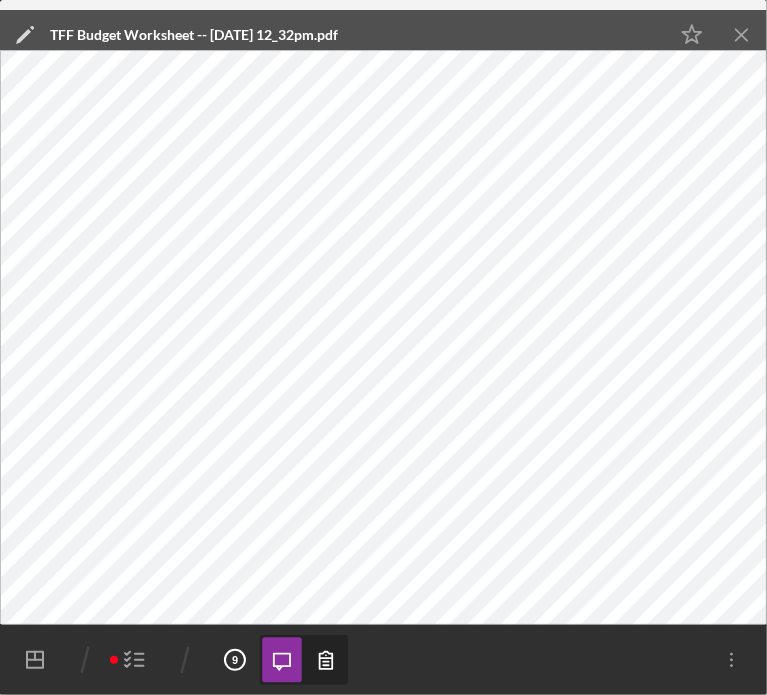
click at [136, 662] on icon "button" at bounding box center [135, 660] width 50 height 50
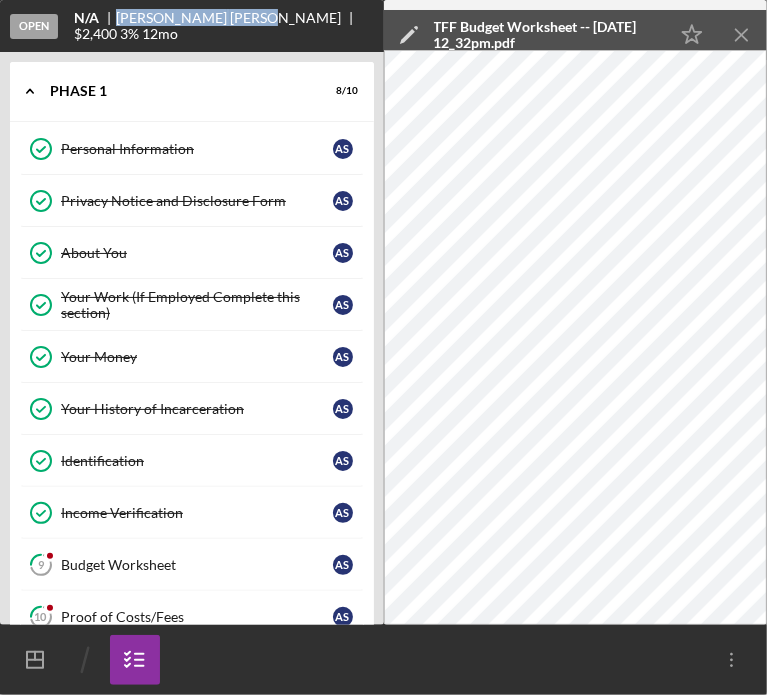
click at [36, 660] on line "button" at bounding box center [35, 660] width 16 height 0
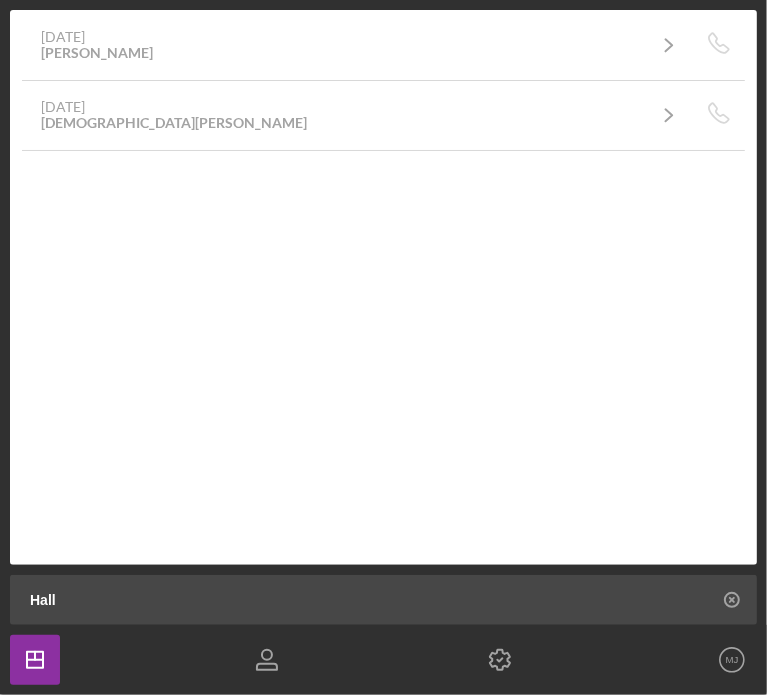
drag, startPoint x: 104, startPoint y: 603, endPoint x: 36, endPoint y: 609, distance: 68.3
click at [36, 609] on input "Hall" at bounding box center [388, 600] width 737 height 50
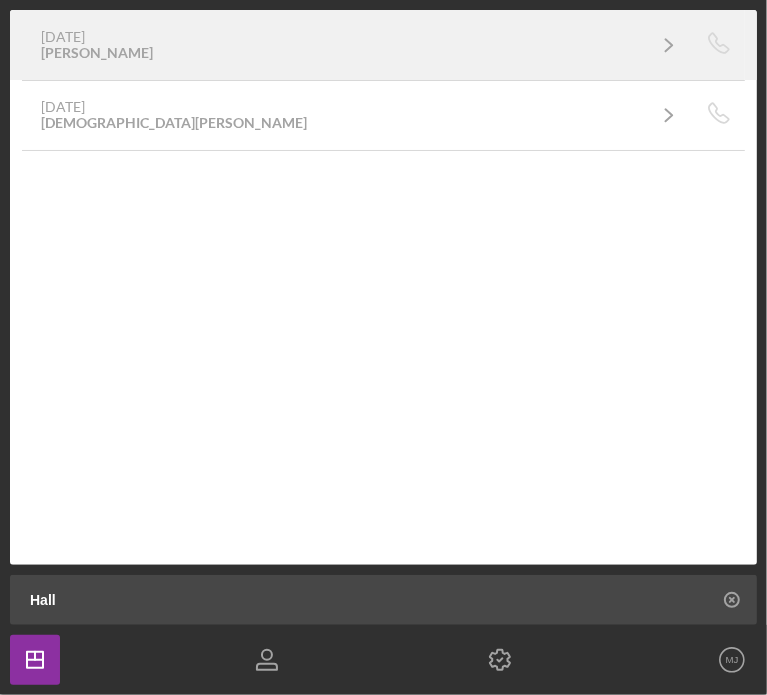
click at [213, 52] on div "2 weeks ago Joanne Hall" at bounding box center [342, 45] width 603 height 32
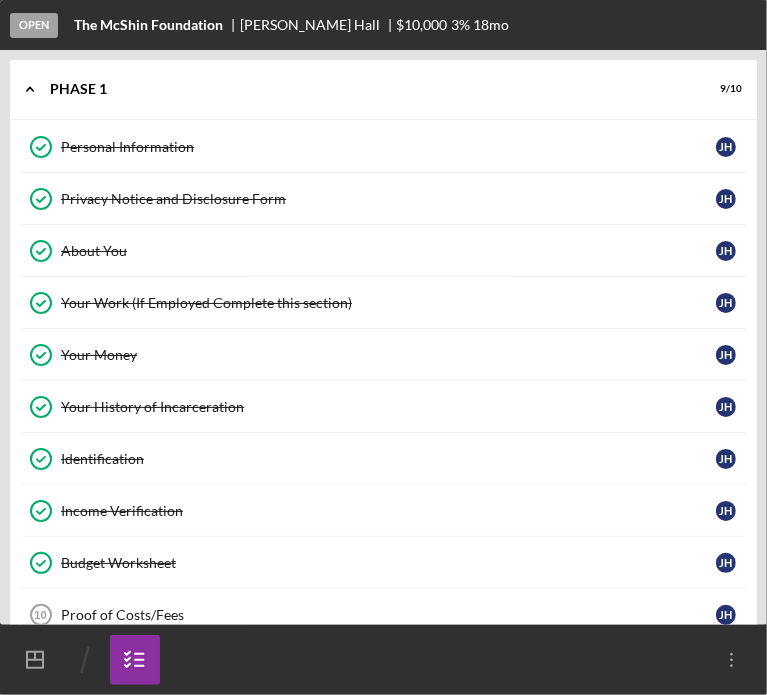
click at [102, 507] on div "Income Verification" at bounding box center [388, 511] width 655 height 16
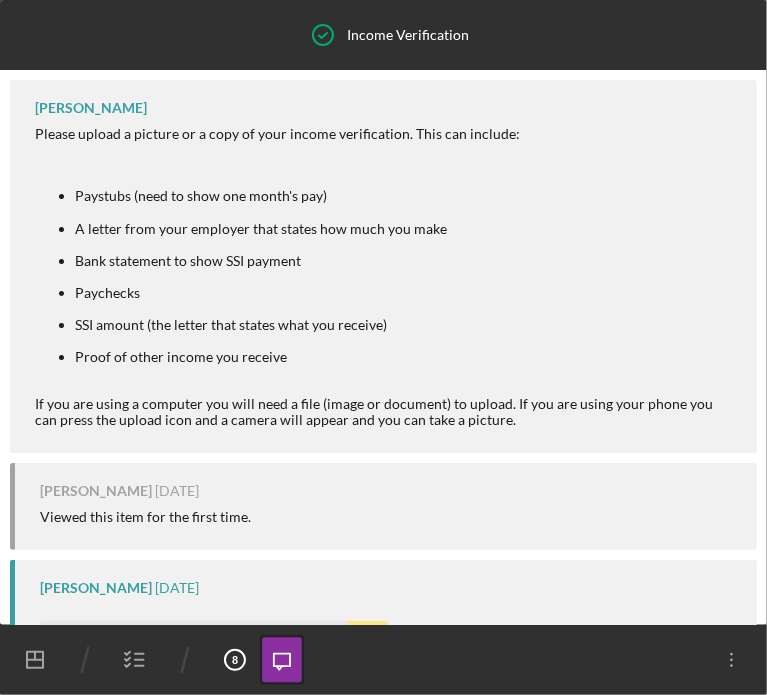
scroll to position [416, 0]
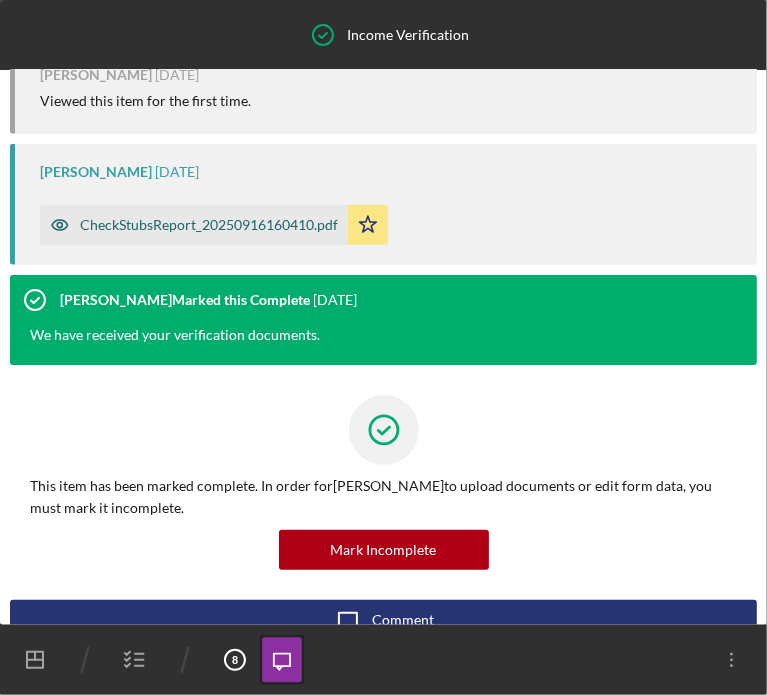
click at [176, 233] on div "CheckStubsReport_20250916160410.pdf" at bounding box center [209, 225] width 258 height 16
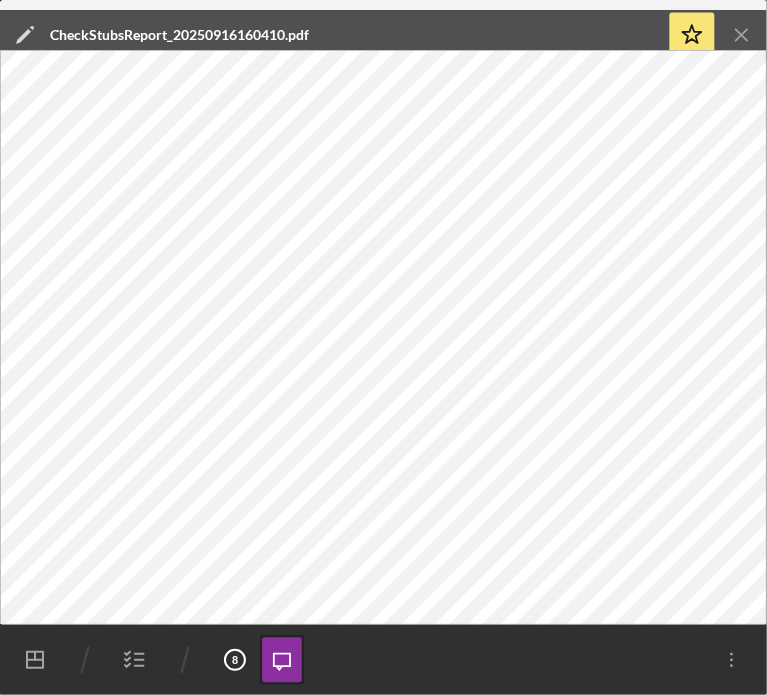
click at [136, 660] on line "button" at bounding box center [139, 660] width 9 height 0
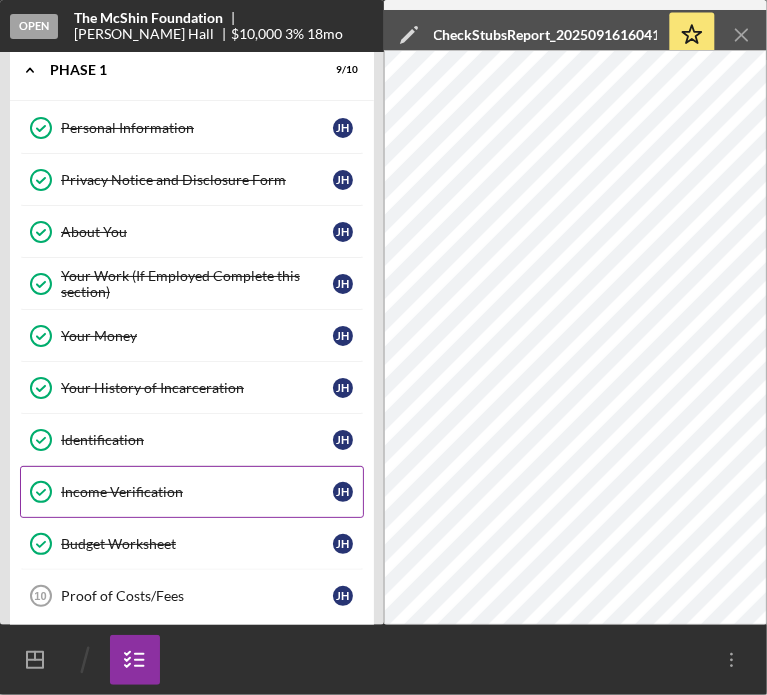
scroll to position [33, 0]
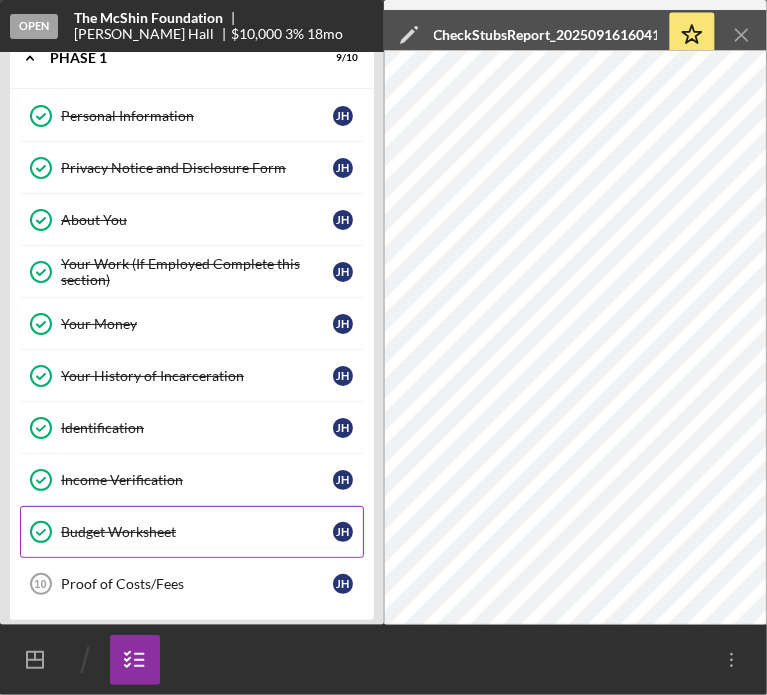
click at [117, 531] on div "Budget Worksheet" at bounding box center [197, 532] width 272 height 16
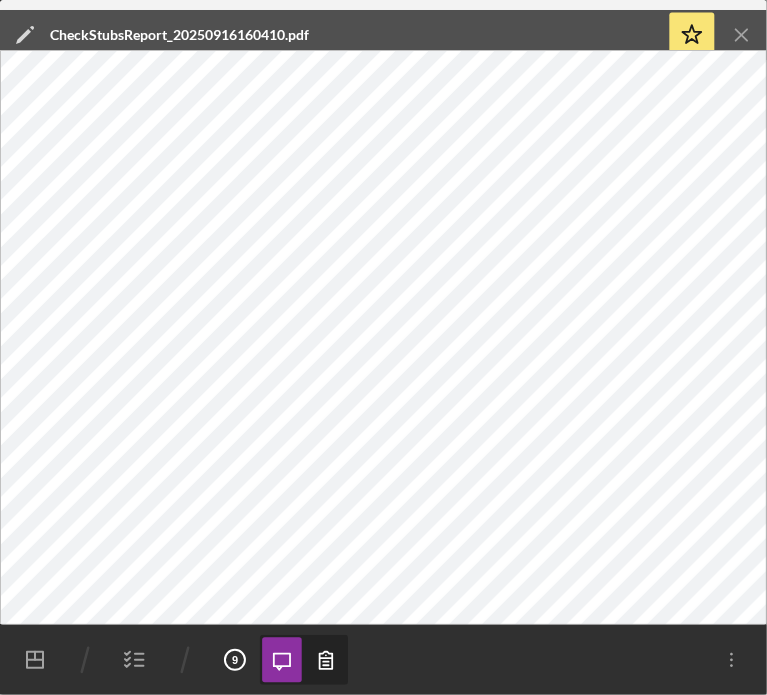
click at [739, 36] on icon "Icon/Menu Close" at bounding box center [742, 35] width 45 height 45
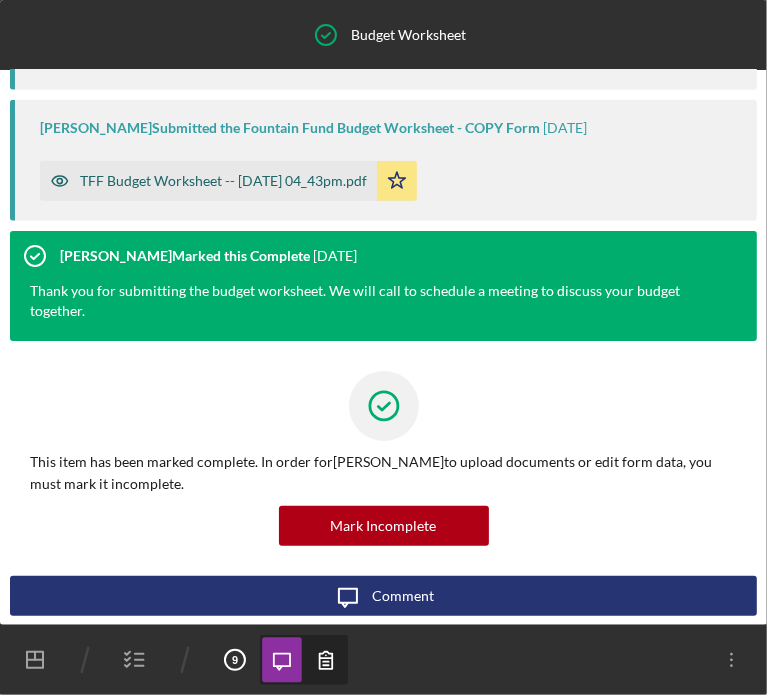
click at [192, 184] on div "TFF Budget Worksheet -- 2025-09-29 04_43pm.pdf" at bounding box center [223, 181] width 287 height 16
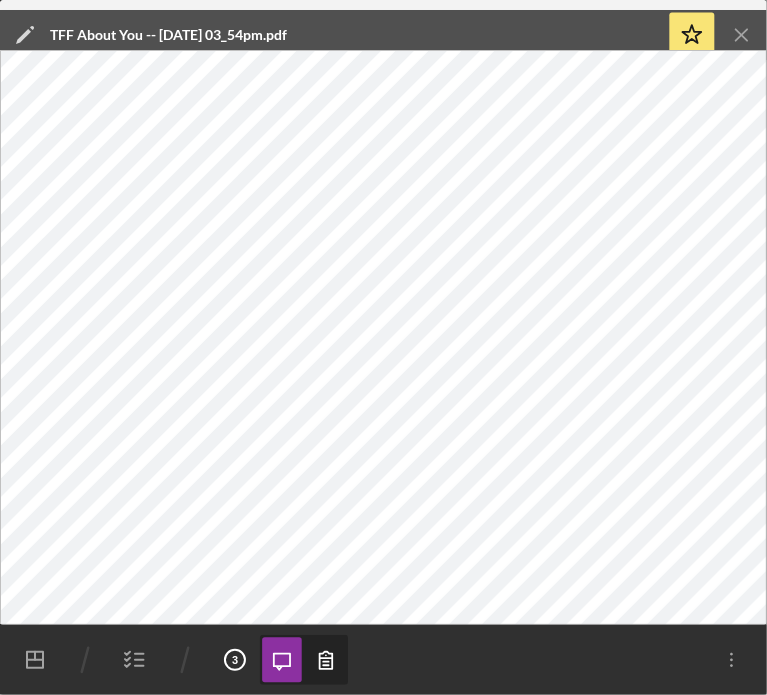
click at [37, 660] on line "button" at bounding box center [35, 660] width 16 height 0
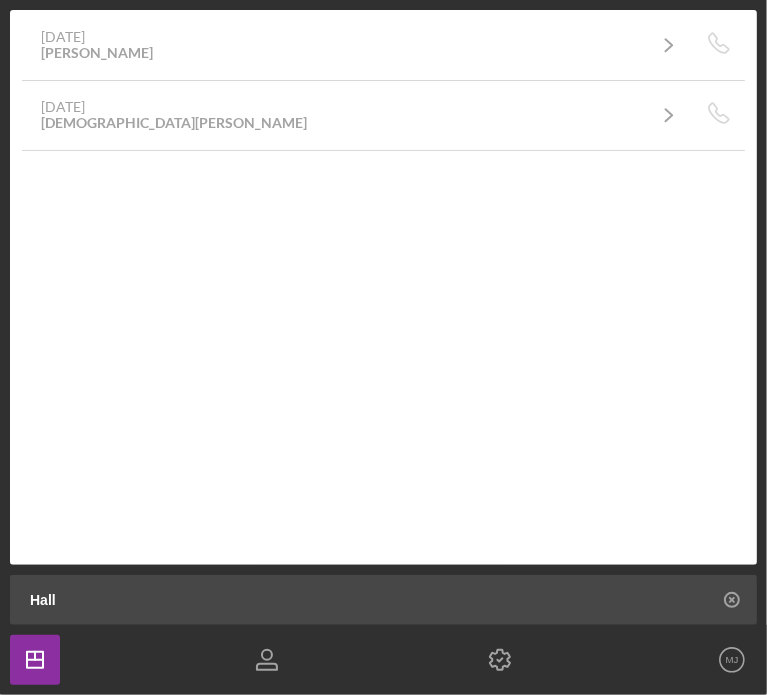
drag, startPoint x: 61, startPoint y: 599, endPoint x: -1, endPoint y: 572, distance: 67.6
click at [0, 572] on html "2 Projects $13,000 • $13,000 Total Hall Filters Reset 3 Apply SEARCH FILTER Cle…" at bounding box center [383, 347] width 767 height 695
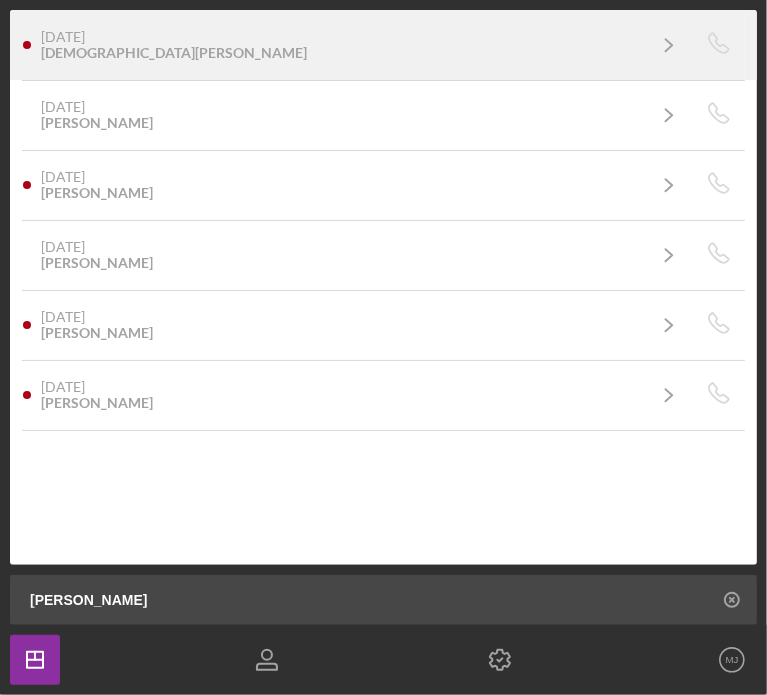
type input "[PERSON_NAME]"
click at [213, 49] on div "[DATE] [PERSON_NAME]" at bounding box center [342, 45] width 603 height 32
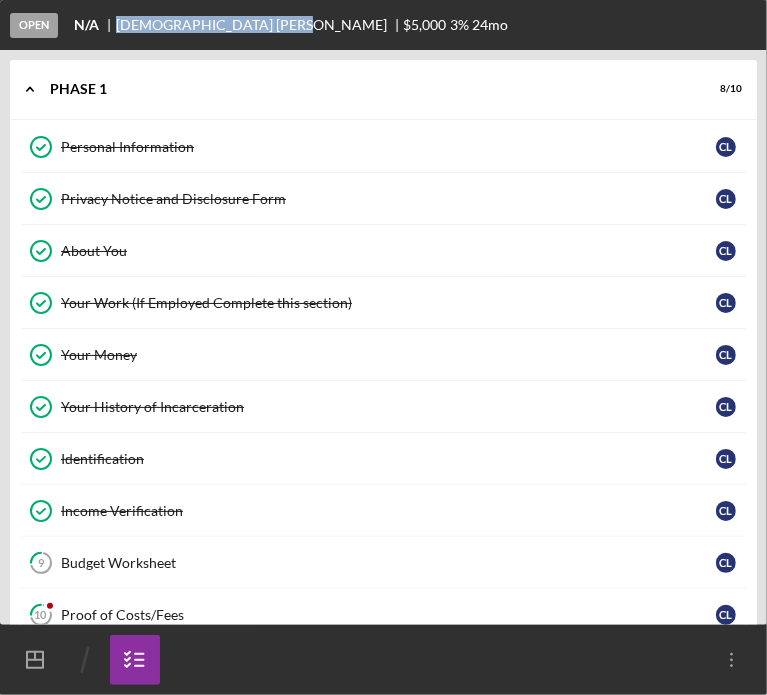
drag, startPoint x: 208, startPoint y: 25, endPoint x: 110, endPoint y: 27, distance: 98.0
click at [110, 27] on div "N/A Christian Lewis $5,000 $5,000 3 % 24 mo" at bounding box center [291, 25] width 434 height 16
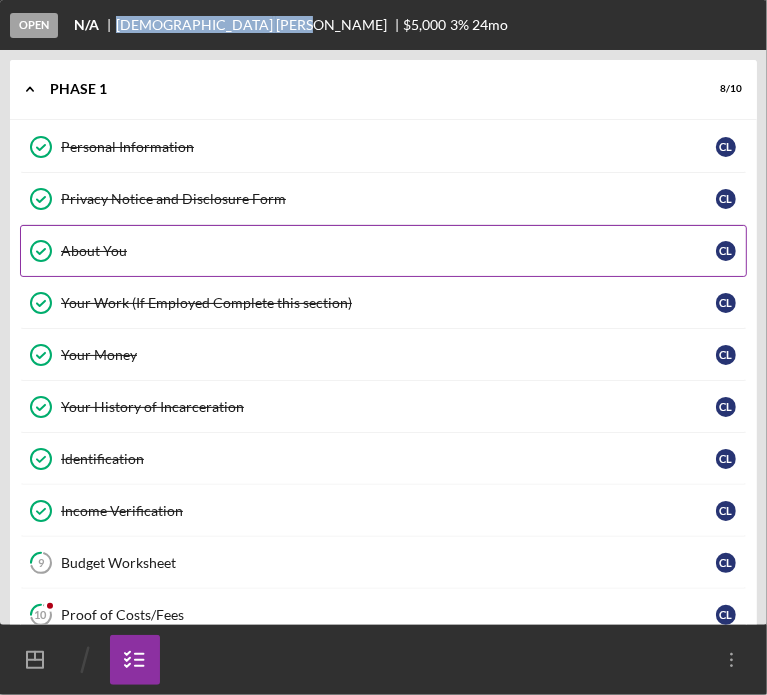
click at [87, 254] on div "About You" at bounding box center [388, 251] width 655 height 16
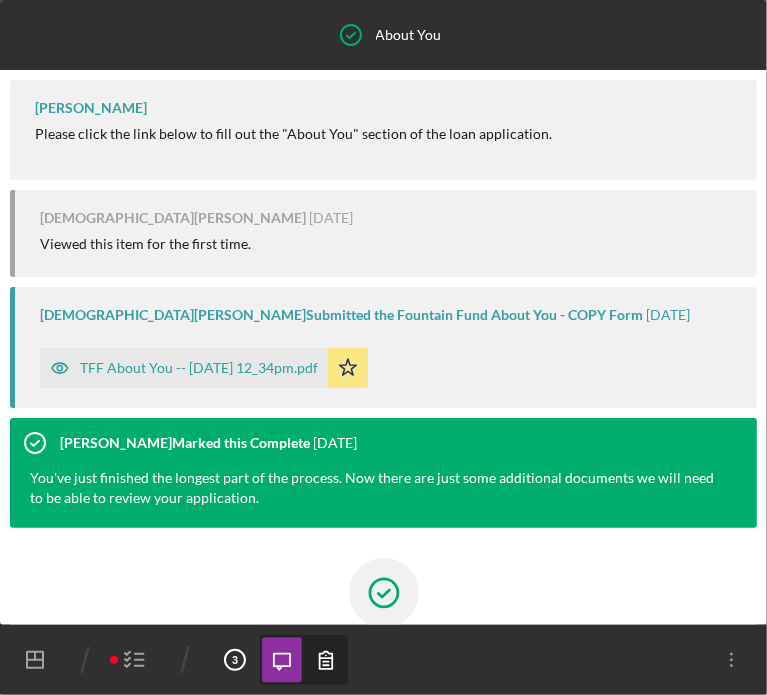
scroll to position [188, 0]
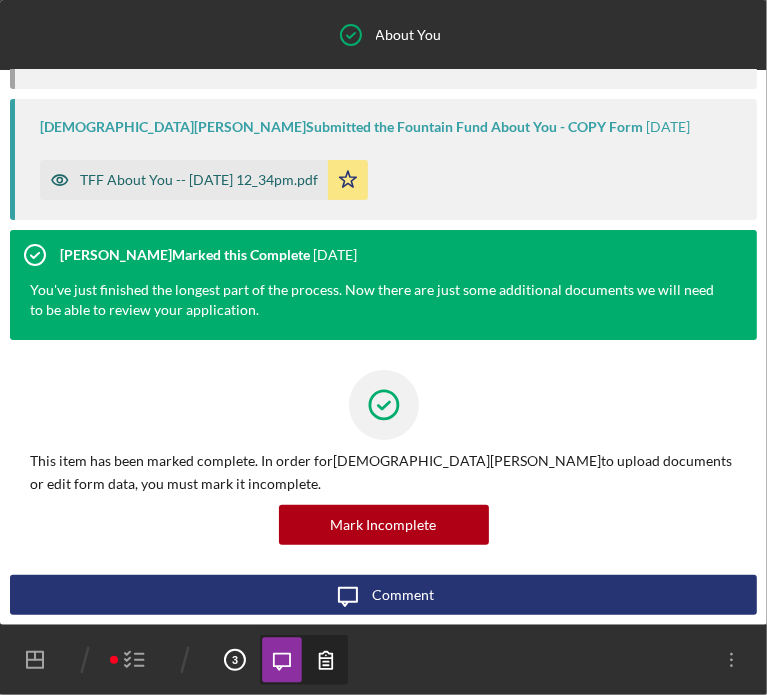
click at [165, 188] on div "TFF About You -- [DATE] 12_34pm.pdf" at bounding box center [184, 180] width 288 height 40
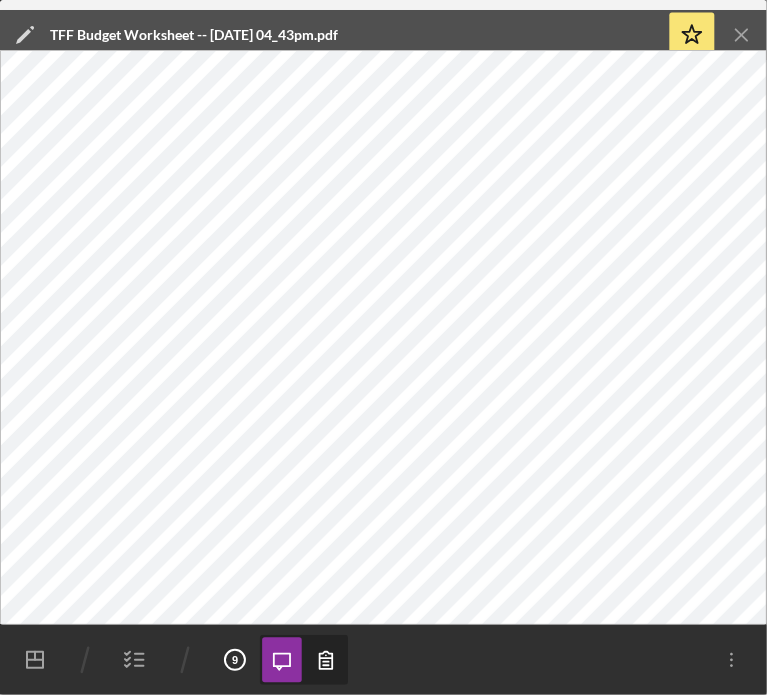
click at [132, 659] on icon "button" at bounding box center [135, 660] width 50 height 50
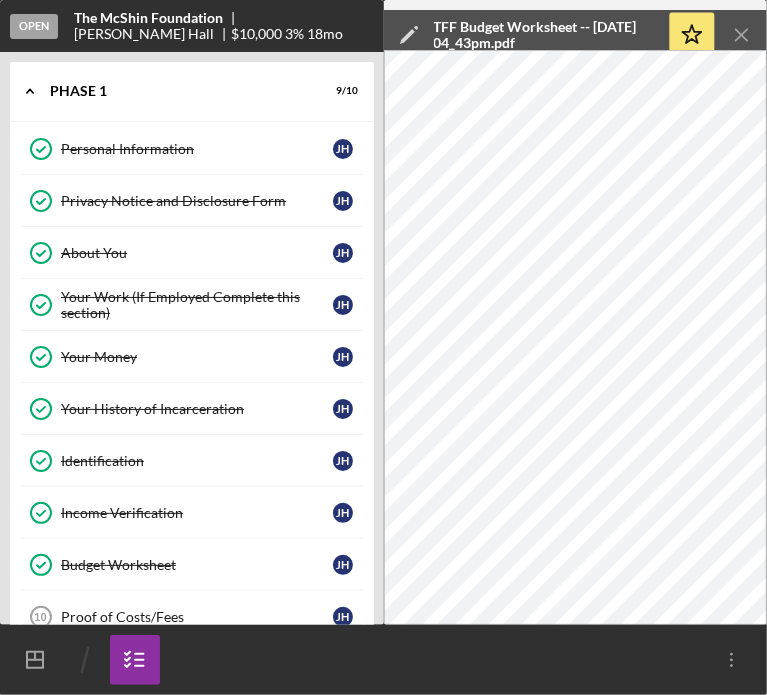
click at [30, 657] on icon "Icon/Dashboard" at bounding box center [35, 660] width 50 height 50
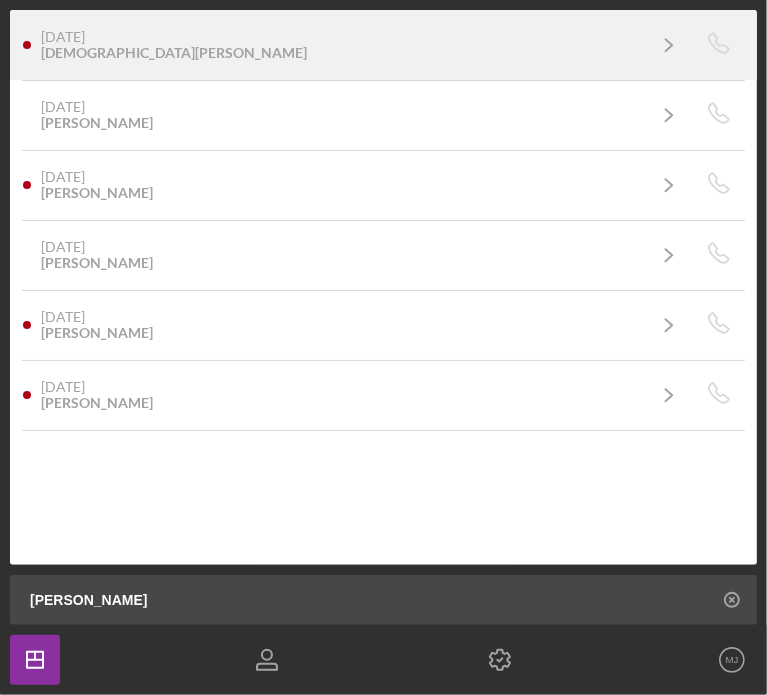
click at [160, 59] on div "[DATE] [PERSON_NAME]" at bounding box center [342, 45] width 603 height 32
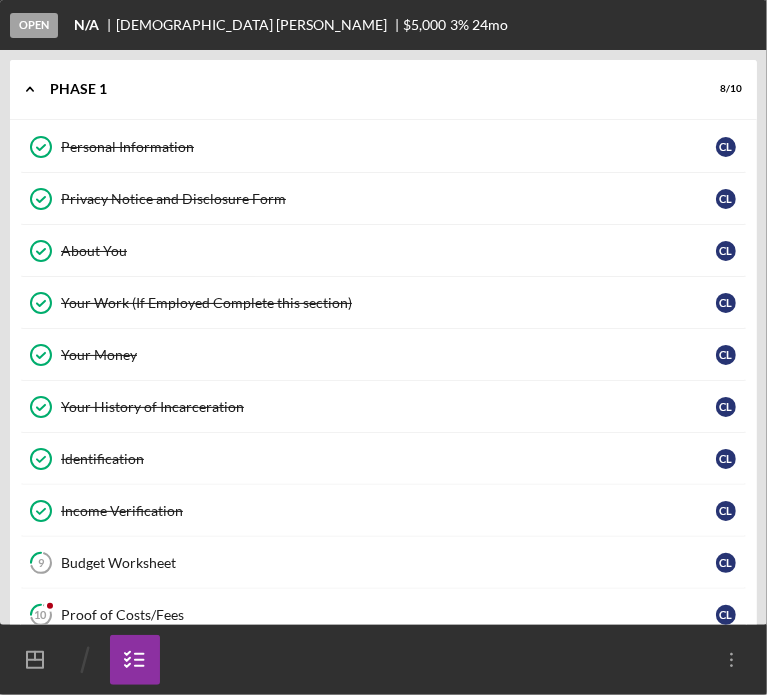
click at [104, 251] on div "About You" at bounding box center [388, 251] width 655 height 16
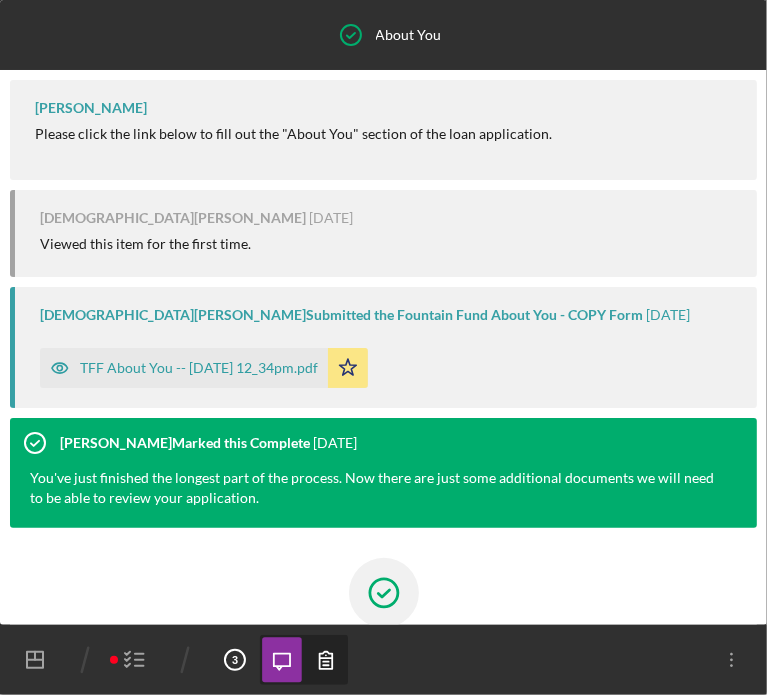
scroll to position [188, 0]
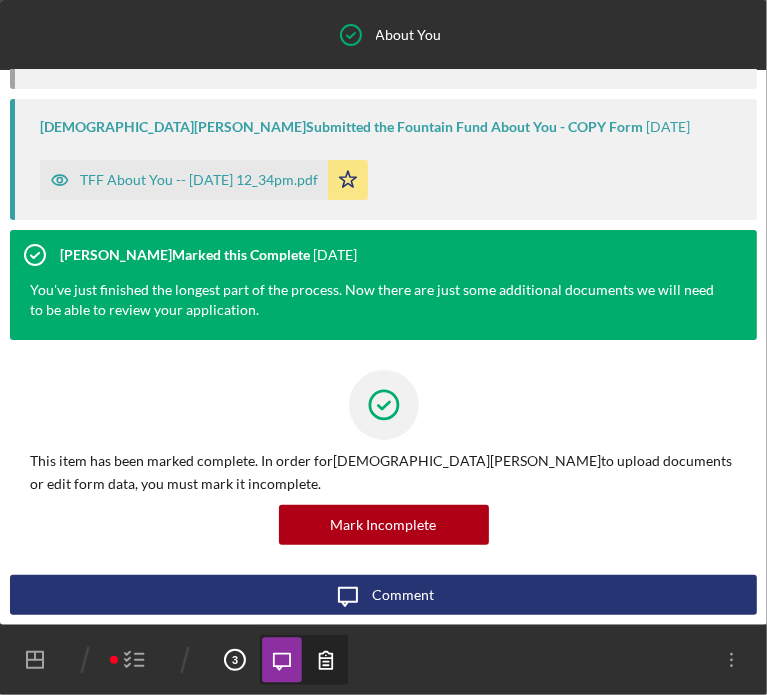
click at [187, 155] on div "TFF About You -- [DATE] 12_34pm.pdf Icon/Star" at bounding box center [209, 175] width 338 height 50
click at [196, 190] on div "TFF About You -- [DATE] 12_34pm.pdf" at bounding box center [184, 180] width 288 height 40
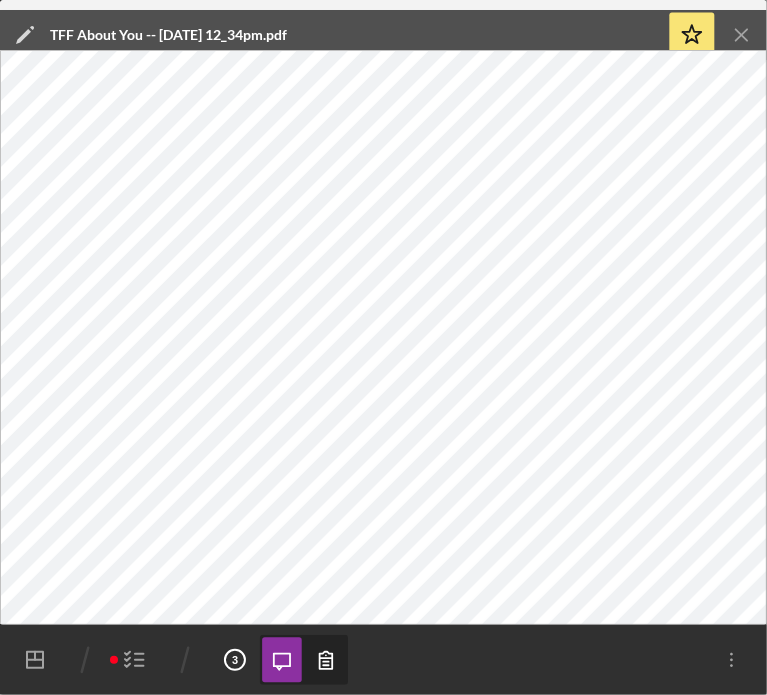
click at [132, 659] on icon "button" at bounding box center [135, 660] width 50 height 50
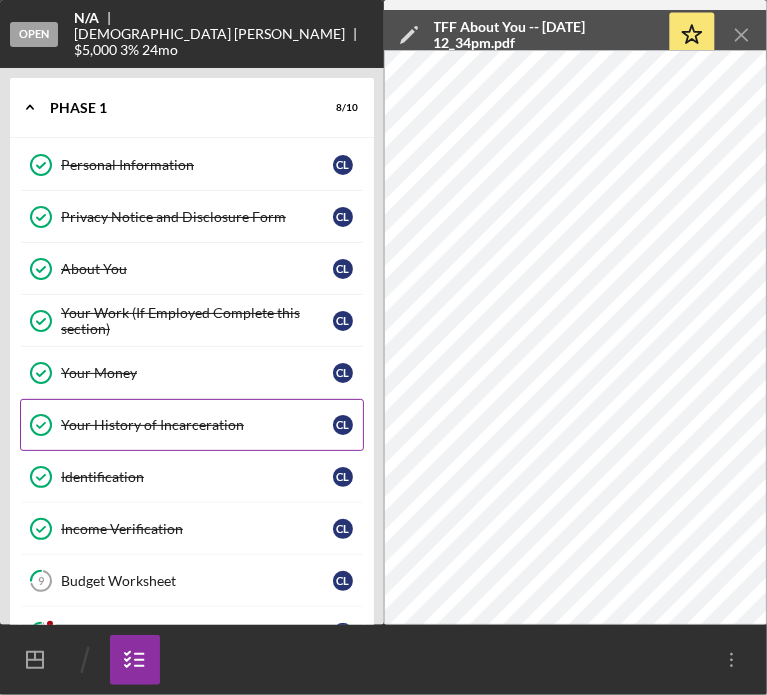
click at [114, 399] on link "Your History of Incarceration Your History of Incarceration C L" at bounding box center [192, 425] width 344 height 52
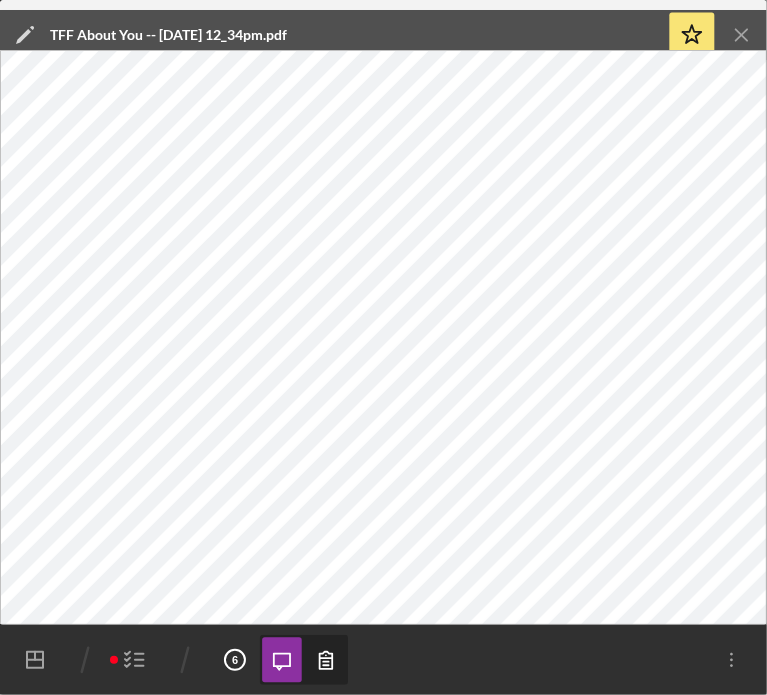
click at [749, 36] on icon "Icon/Menu Close" at bounding box center [742, 35] width 45 height 45
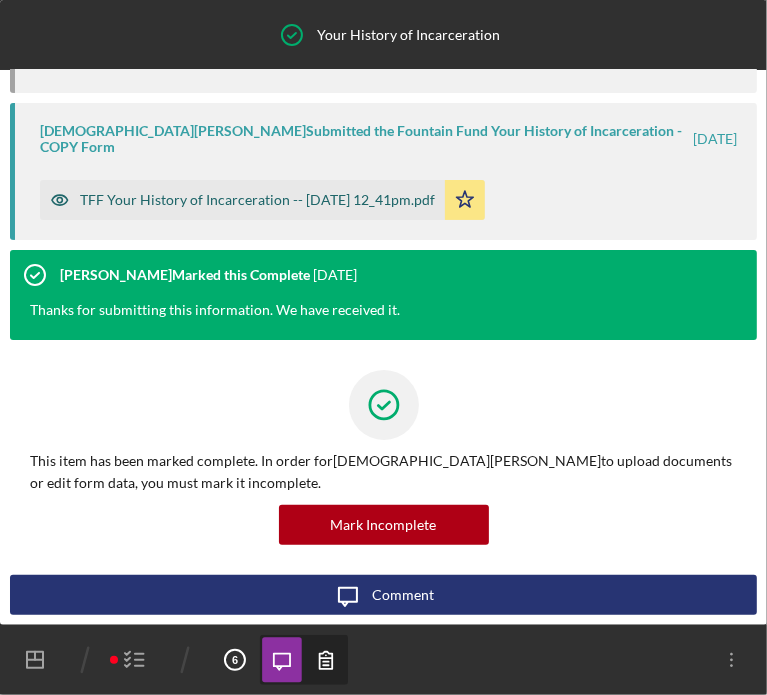
click at [320, 210] on div "TFF Your History of Incarceration -- [DATE] 12_41pm.pdf" at bounding box center [242, 200] width 405 height 40
